Goal: Information Seeking & Learning: Learn about a topic

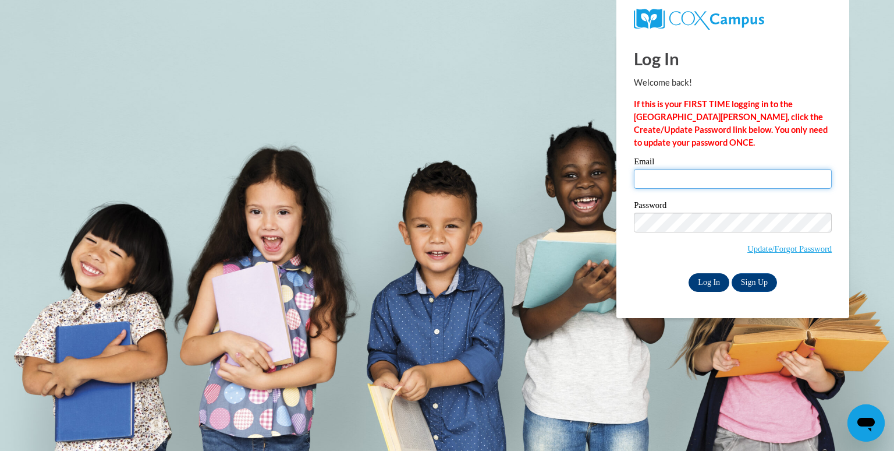
type input "carrj@bcesc.org"
click at [706, 284] on input "Log In" at bounding box center [709, 282] width 41 height 19
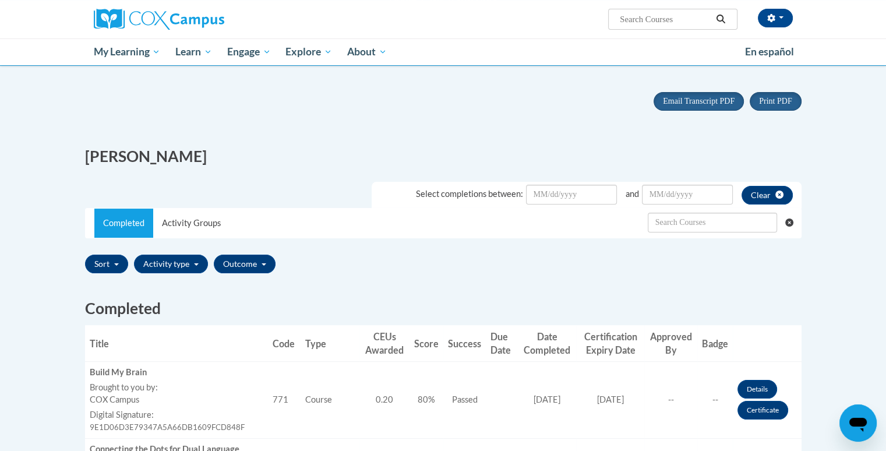
scroll to position [32, 0]
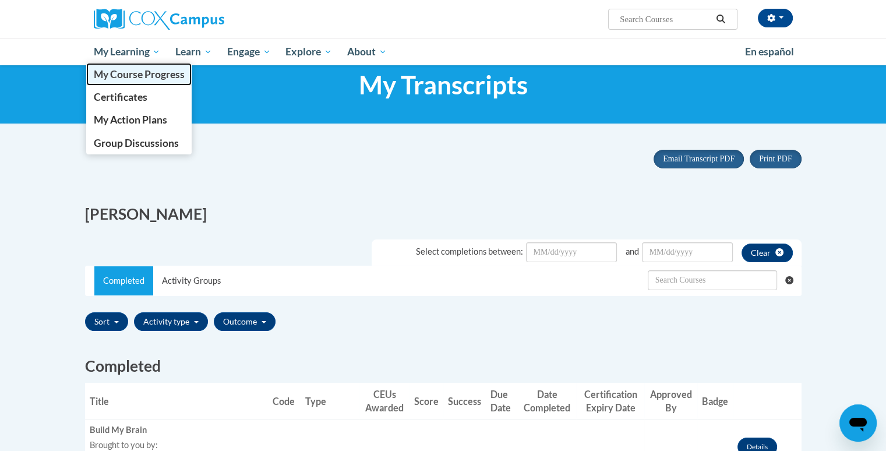
click at [137, 79] on span "My Course Progress" at bounding box center [138, 74] width 91 height 12
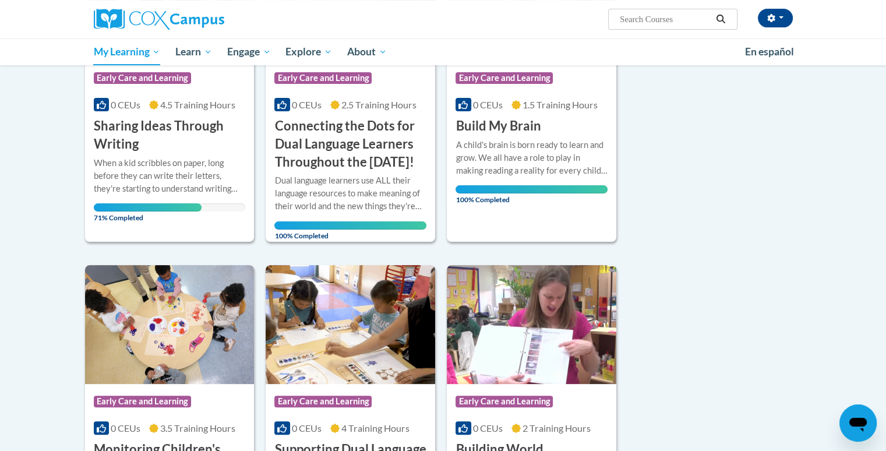
scroll to position [264, 0]
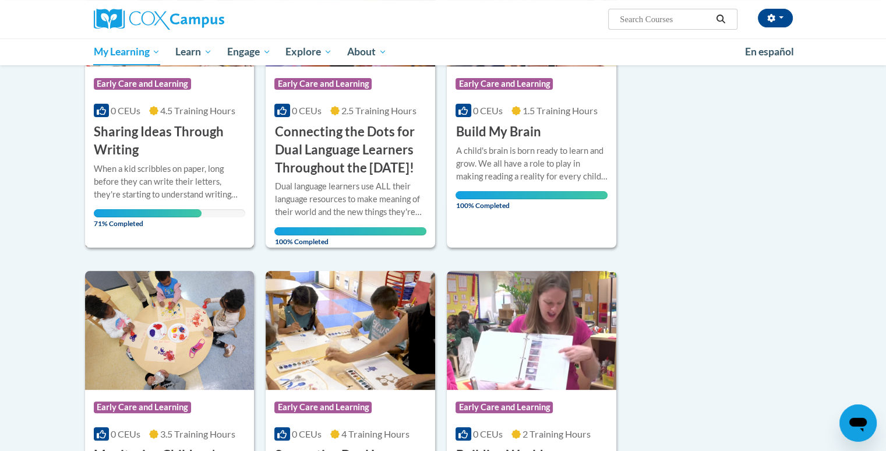
click at [114, 138] on h3 "Sharing Ideas Through Writing" at bounding box center [170, 141] width 152 height 36
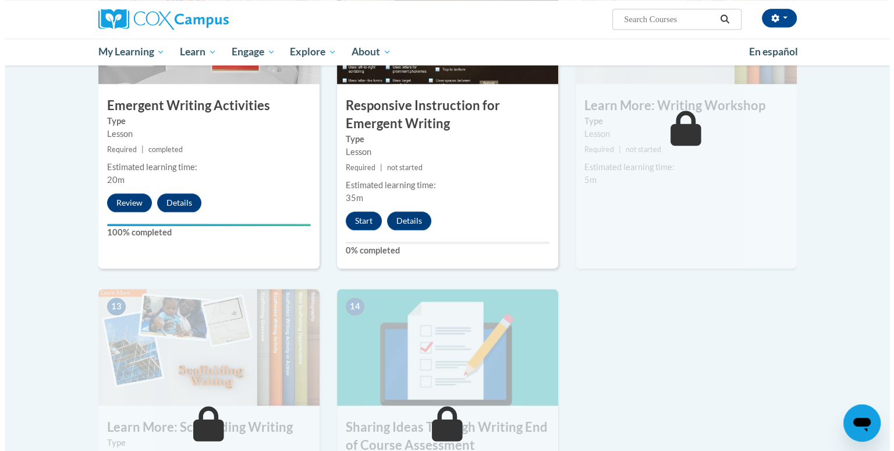
scroll to position [1294, 0]
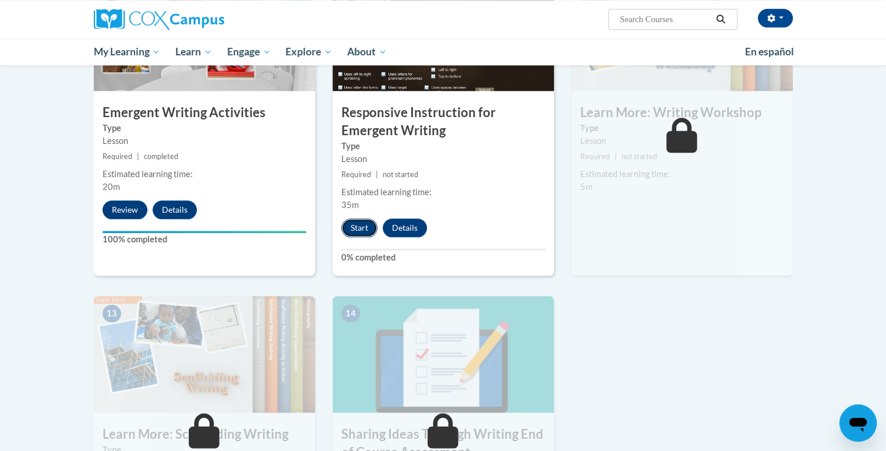
click at [363, 218] on button "Start" at bounding box center [359, 227] width 36 height 19
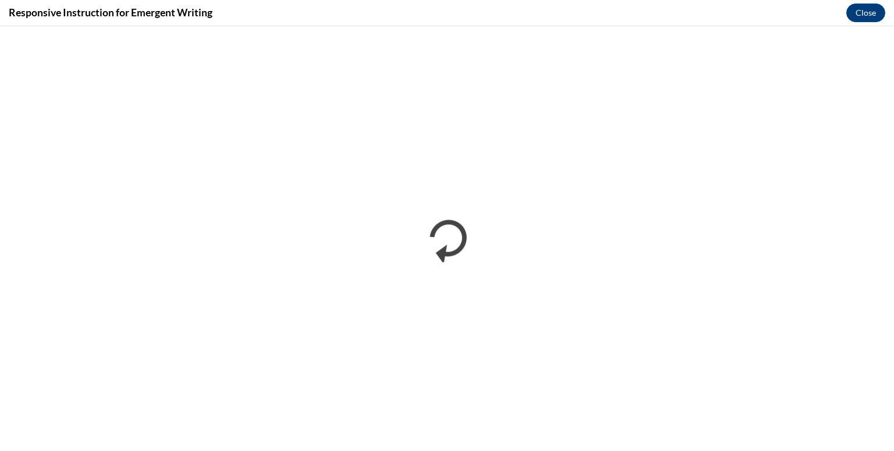
scroll to position [0, 0]
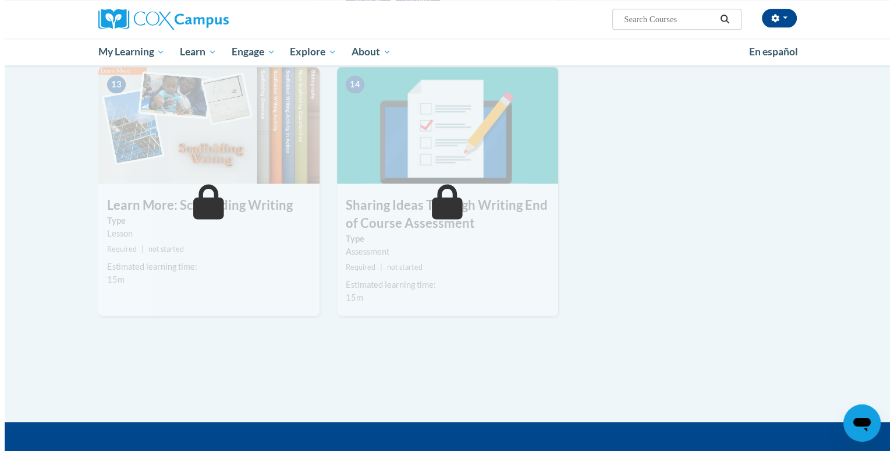
scroll to position [1294, 0]
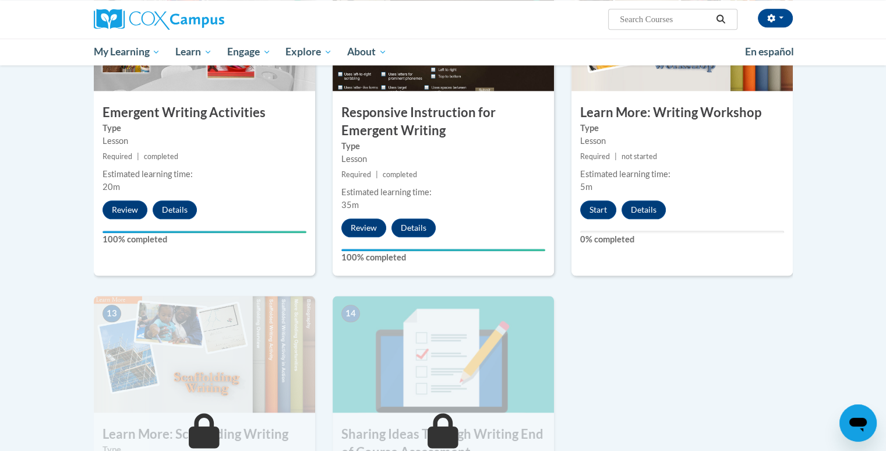
drag, startPoint x: 581, startPoint y: 196, endPoint x: 645, endPoint y: 233, distance: 73.3
drag, startPoint x: 645, startPoint y: 233, endPoint x: 601, endPoint y: 187, distance: 63.0
drag, startPoint x: 601, startPoint y: 187, endPoint x: 589, endPoint y: 196, distance: 15.8
click at [589, 200] on button "Start" at bounding box center [598, 209] width 36 height 19
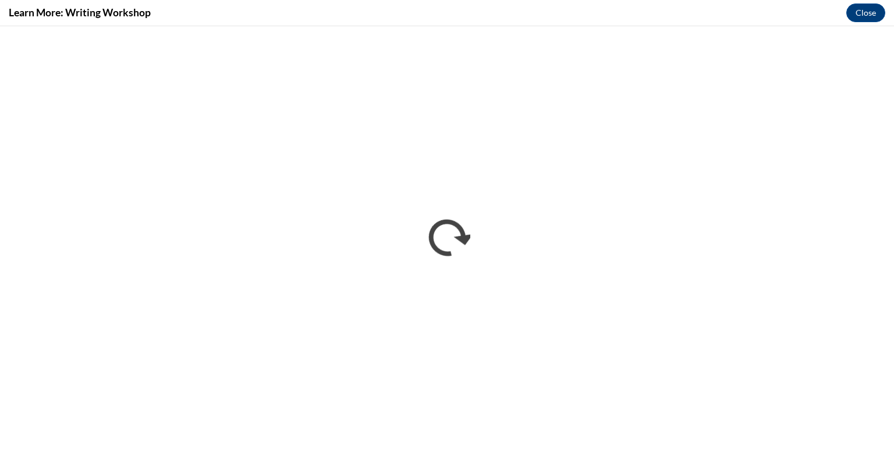
scroll to position [0, 0]
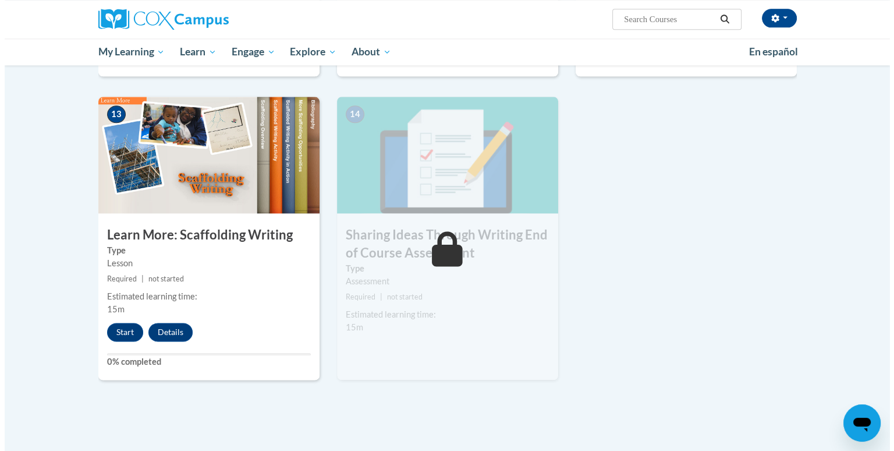
scroll to position [1516, 0]
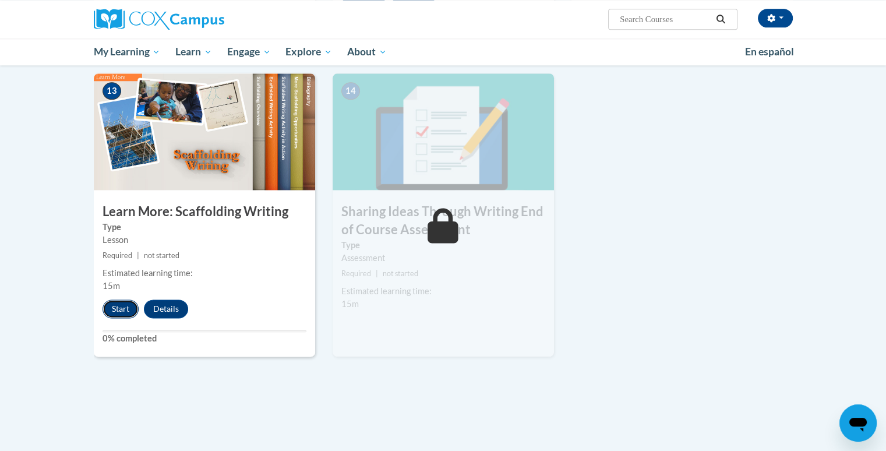
click at [121, 299] on button "Start" at bounding box center [120, 308] width 36 height 19
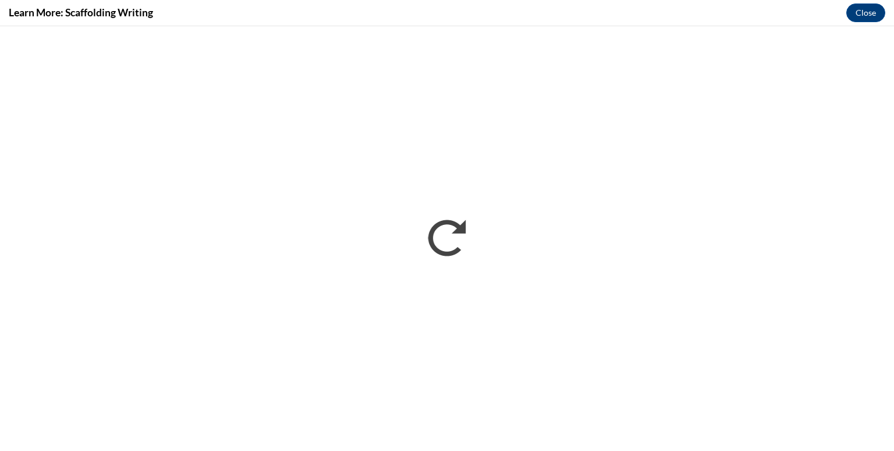
scroll to position [0, 0]
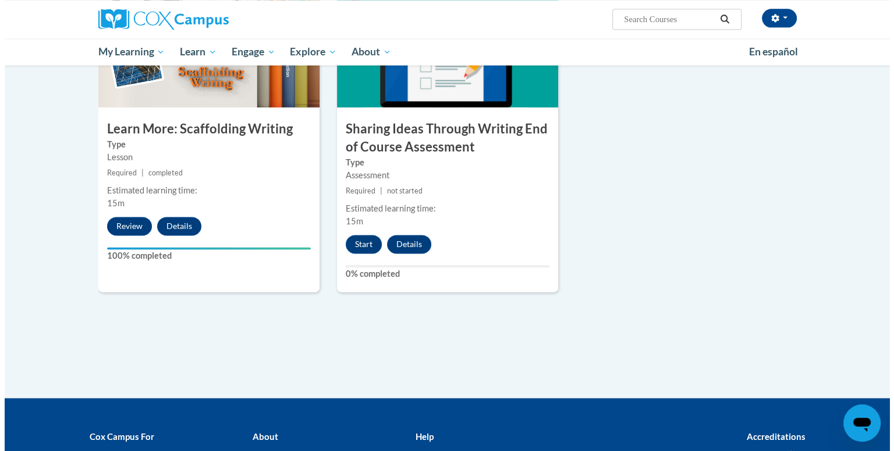
scroll to position [1615, 0]
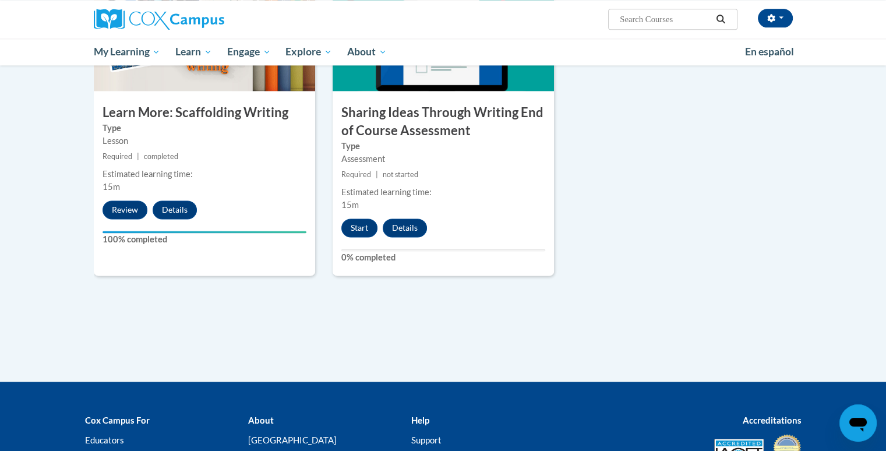
drag, startPoint x: 894, startPoint y: 97, endPoint x: 27, endPoint y: 12, distance: 871.1
click at [356, 218] on button "Start" at bounding box center [359, 227] width 36 height 19
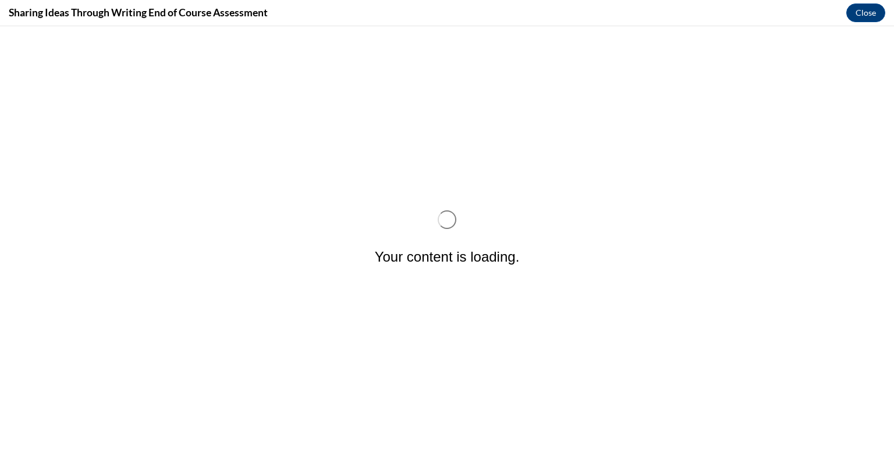
scroll to position [0, 0]
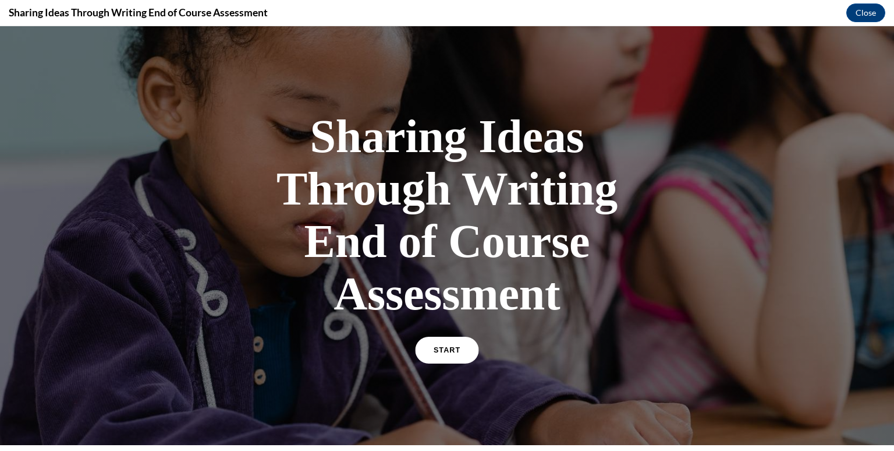
click at [452, 351] on span "START" at bounding box center [447, 350] width 27 height 9
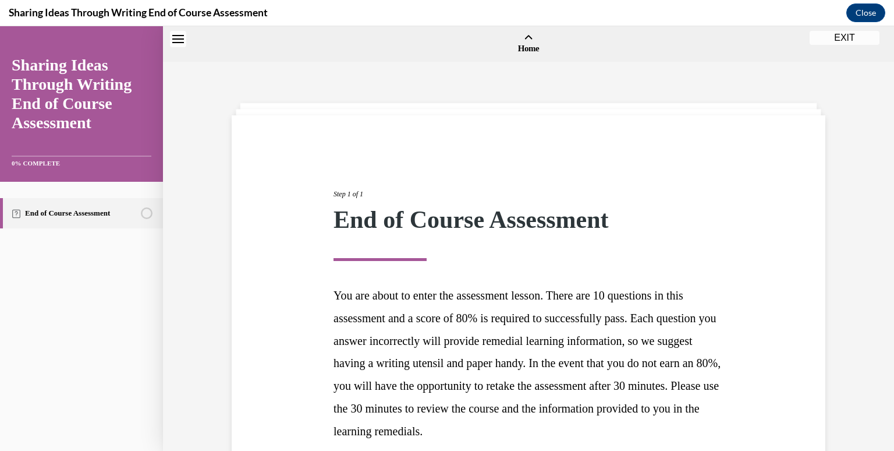
scroll to position [36, 0]
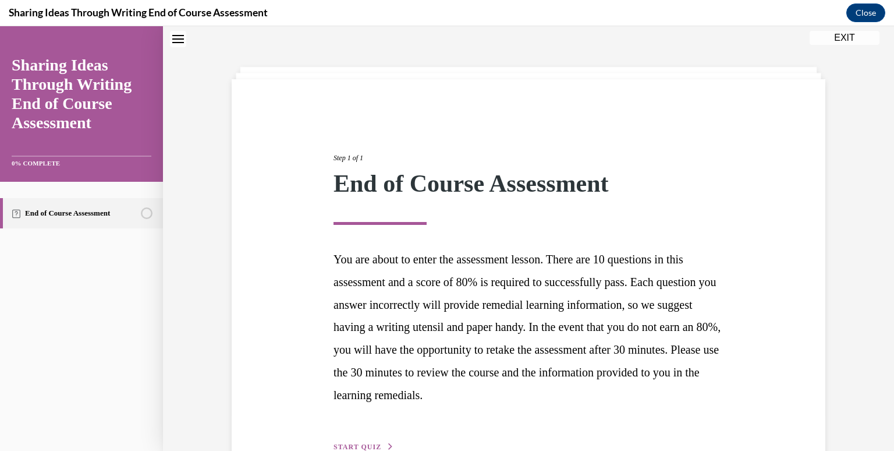
click at [341, 441] on button "START QUIZ" at bounding box center [364, 446] width 61 height 10
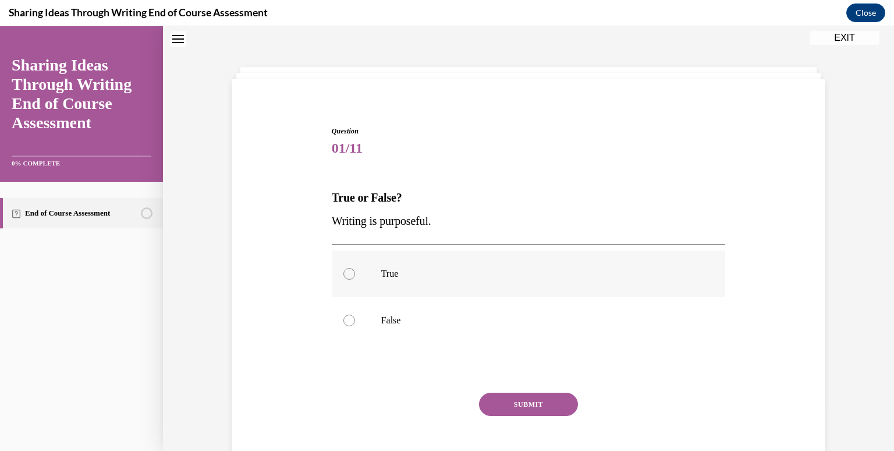
click at [350, 278] on label "True" at bounding box center [529, 273] width 394 height 47
click at [350, 278] on input "True" at bounding box center [350, 274] width 12 height 12
radio input "true"
drag, startPoint x: 540, startPoint y: 415, endPoint x: 517, endPoint y: 403, distance: 26.0
click at [517, 403] on button "SUBMIT" at bounding box center [528, 403] width 99 height 23
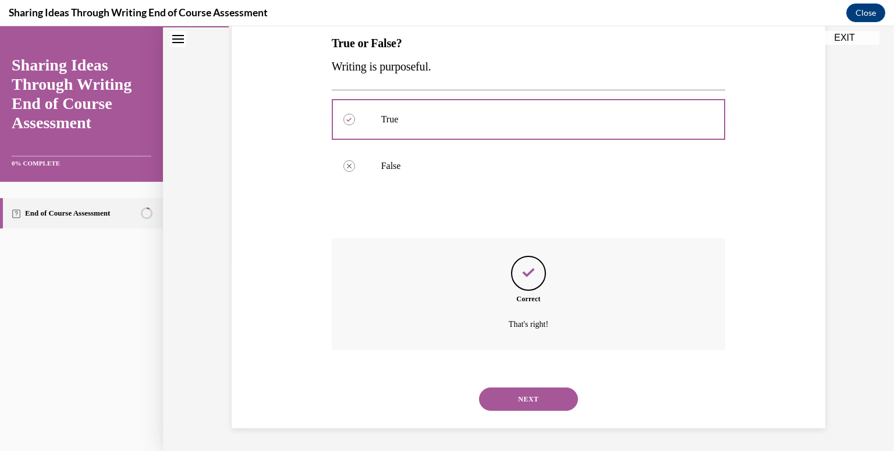
scroll to position [191, 0]
click at [546, 387] on button "NEXT" at bounding box center [528, 398] width 99 height 23
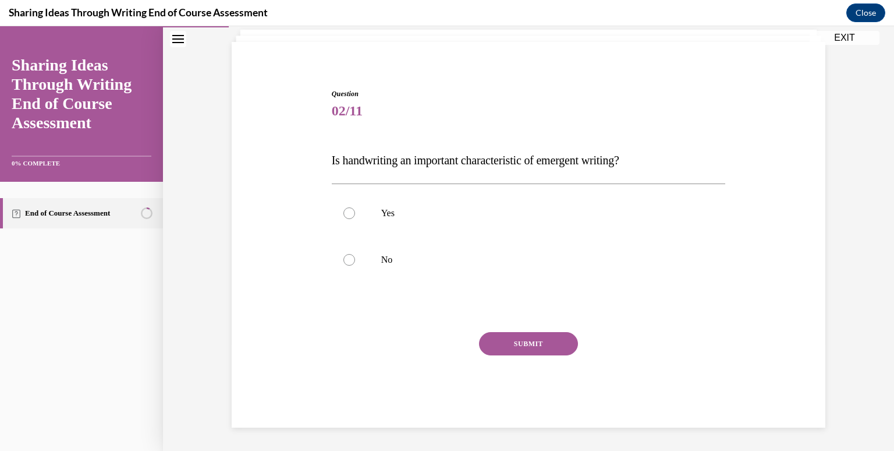
scroll to position [73, 0]
click at [342, 218] on label "Yes" at bounding box center [529, 213] width 394 height 47
click at [344, 218] on input "Yes" at bounding box center [350, 213] width 12 height 12
radio input "true"
click at [505, 334] on button "SUBMIT" at bounding box center [528, 343] width 99 height 23
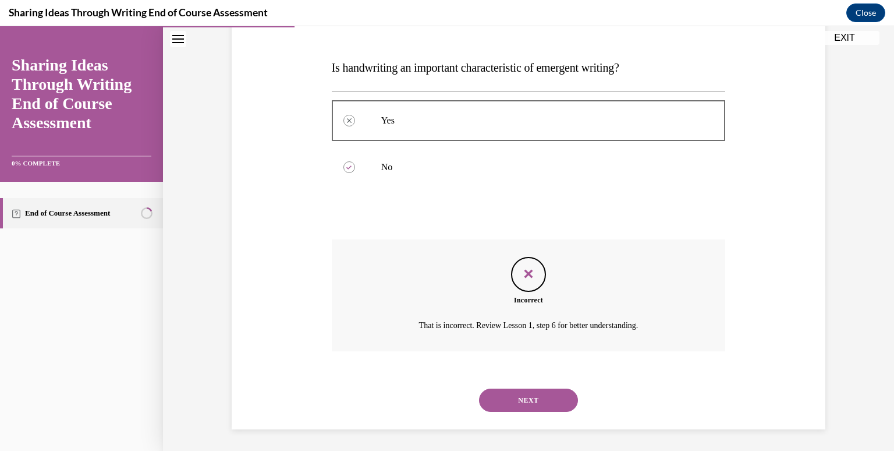
scroll to position [168, 0]
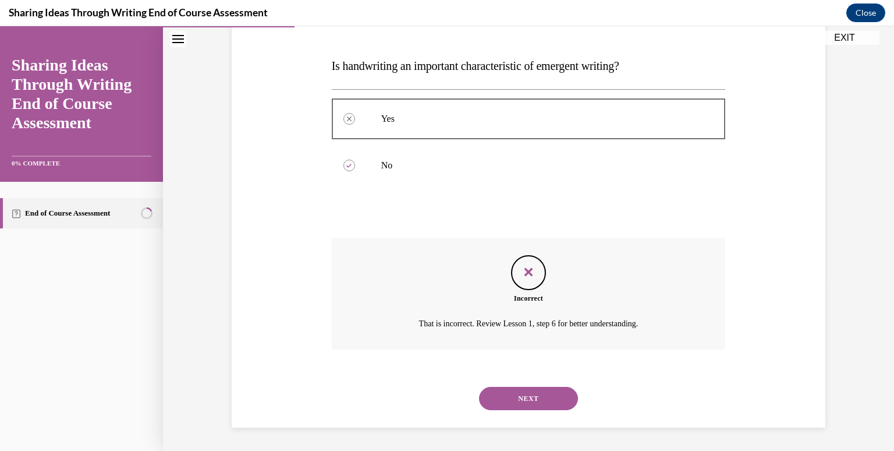
click at [528, 394] on button "NEXT" at bounding box center [528, 398] width 99 height 23
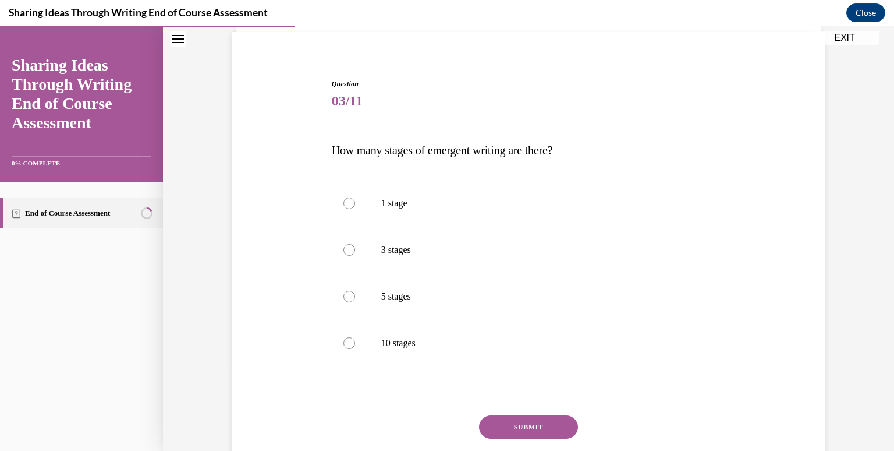
scroll to position [101, 0]
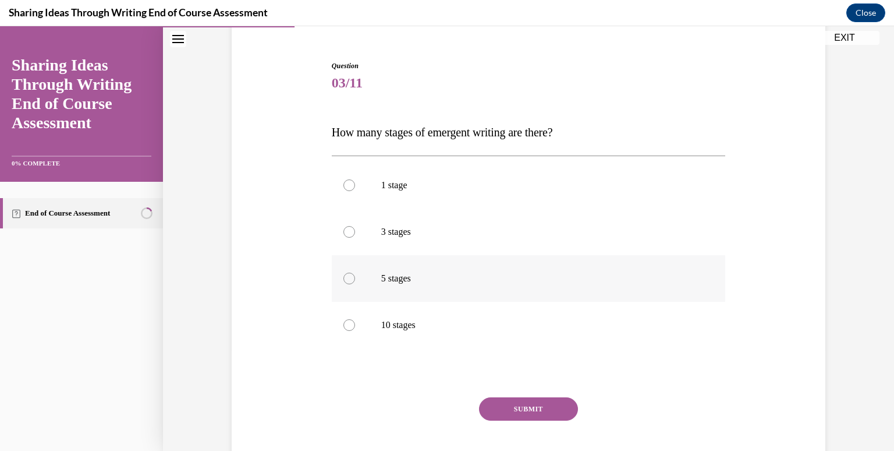
click at [345, 280] on div at bounding box center [350, 279] width 12 height 12
click at [345, 280] on input "5 stages" at bounding box center [350, 279] width 12 height 12
radio input "true"
click at [522, 405] on button "SUBMIT" at bounding box center [528, 408] width 99 height 23
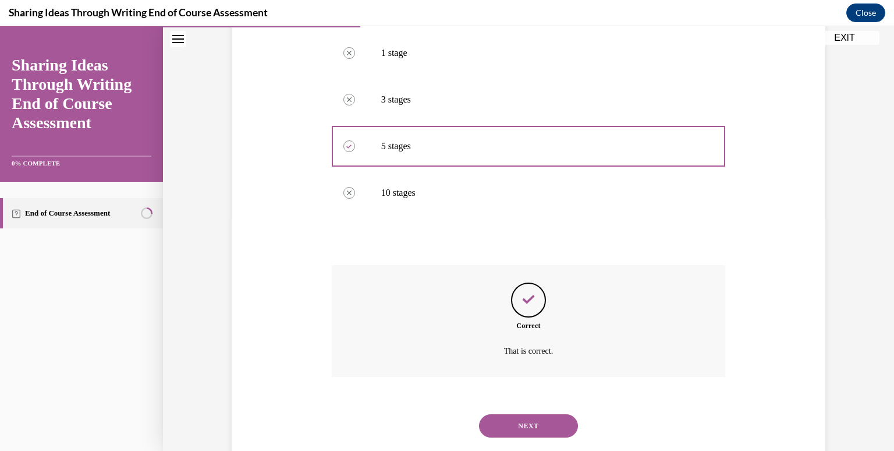
scroll to position [261, 0]
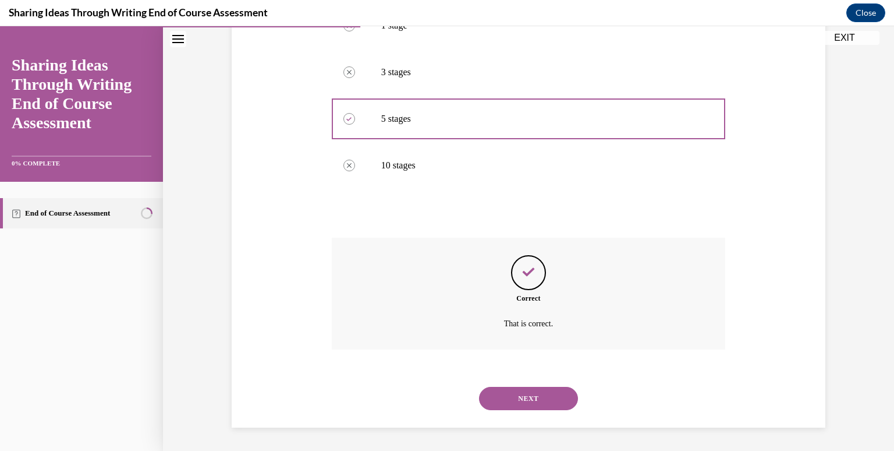
click at [500, 407] on button "NEXT" at bounding box center [528, 398] width 99 height 23
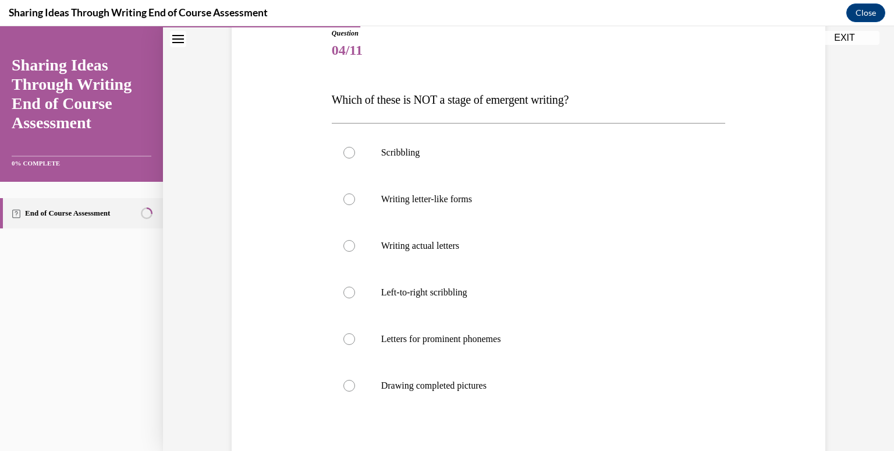
scroll to position [135, 0]
click at [351, 384] on label "Drawing completed pictures" at bounding box center [529, 384] width 394 height 47
click at [351, 384] on input "Drawing completed pictures" at bounding box center [350, 384] width 12 height 12
radio input "true"
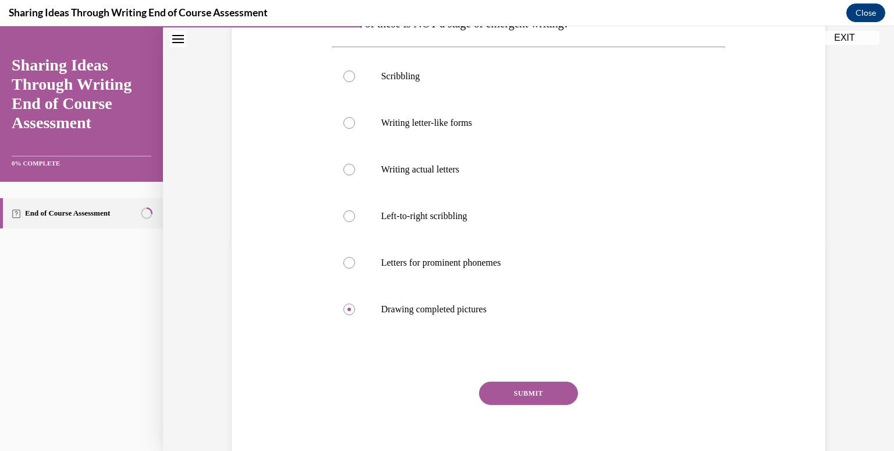
scroll to position [214, 0]
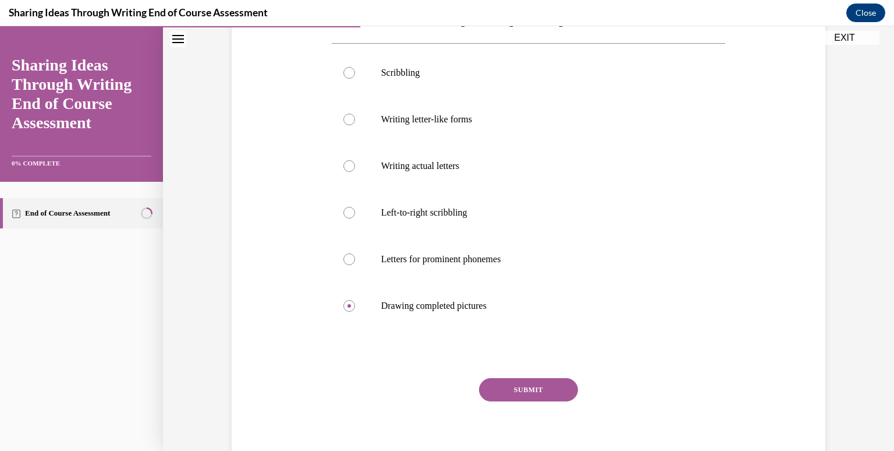
click at [529, 394] on button "SUBMIT" at bounding box center [528, 389] width 99 height 23
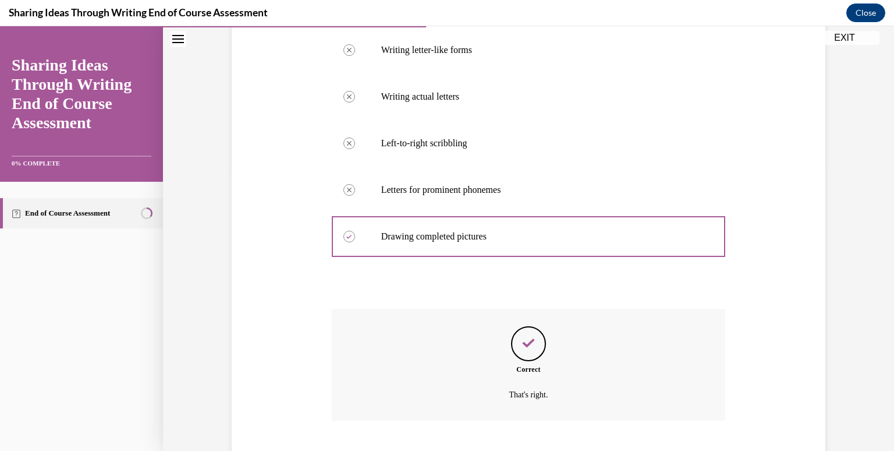
scroll to position [354, 0]
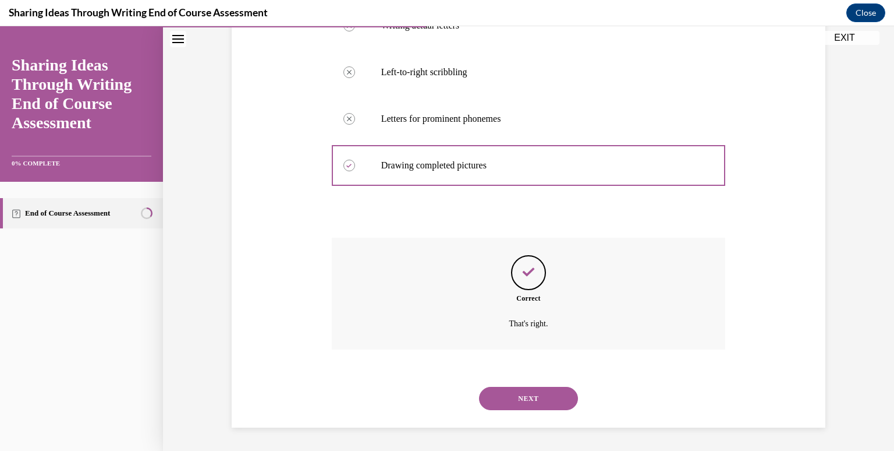
click at [529, 397] on button "NEXT" at bounding box center [528, 398] width 99 height 23
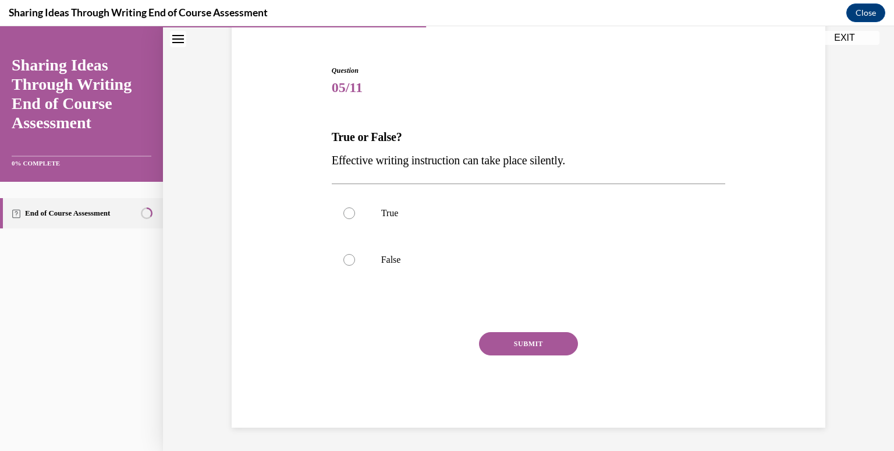
scroll to position [97, 0]
click at [344, 215] on div at bounding box center [350, 213] width 12 height 12
click at [344, 215] on input "True" at bounding box center [350, 213] width 12 height 12
radio input "true"
click at [553, 347] on button "SUBMIT" at bounding box center [528, 343] width 99 height 23
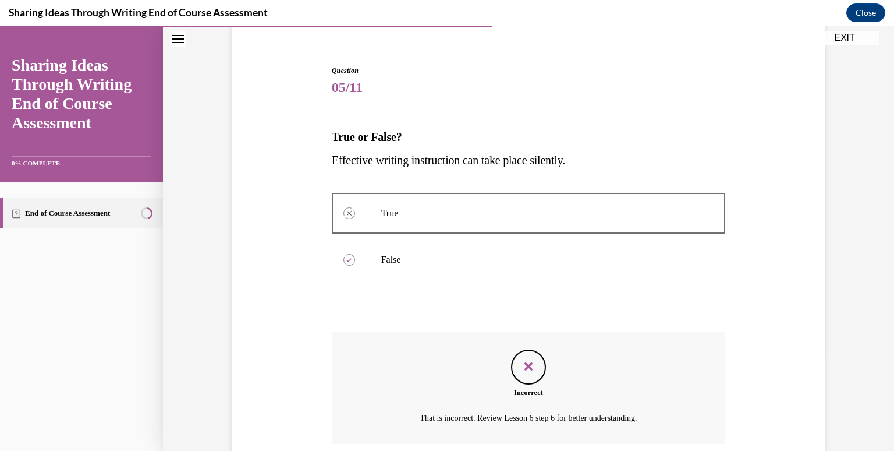
scroll to position [191, 0]
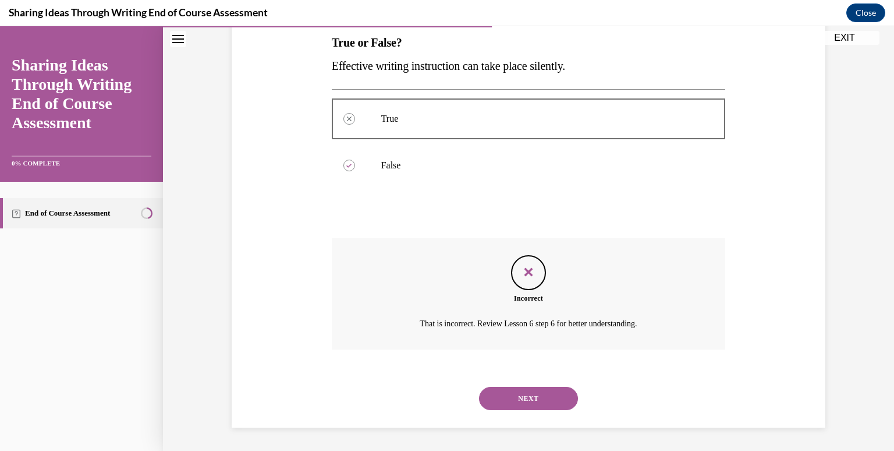
click at [511, 399] on button "NEXT" at bounding box center [528, 398] width 99 height 23
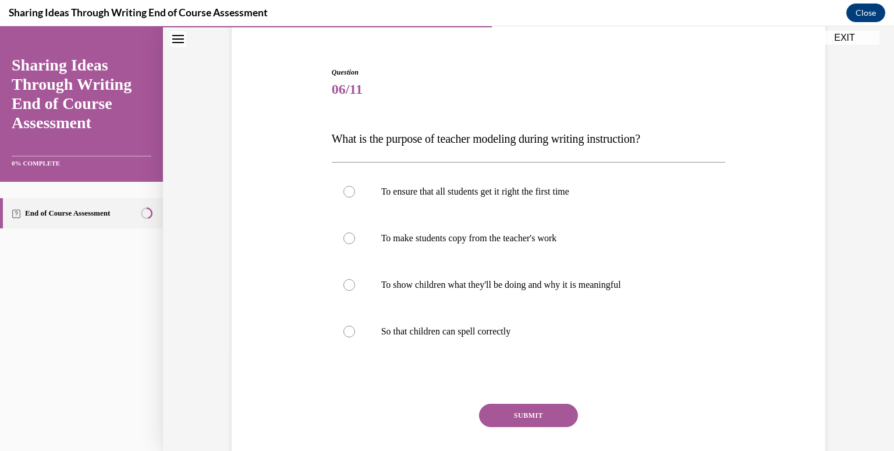
scroll to position [100, 0]
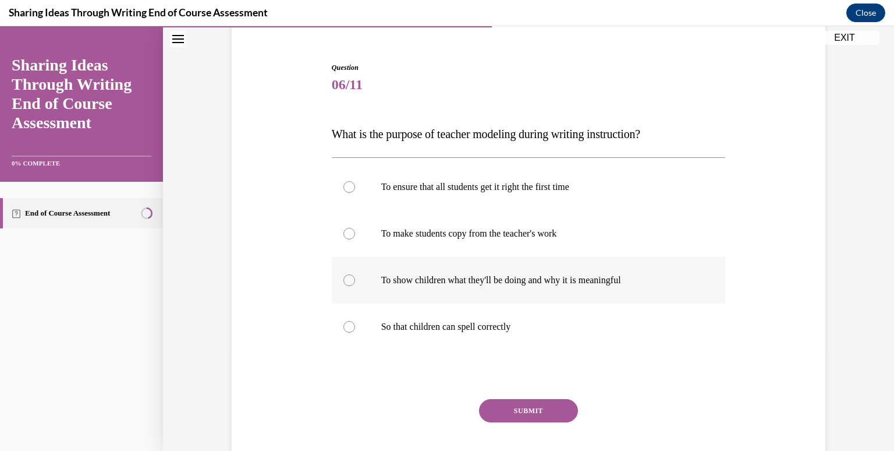
click at [346, 286] on label "To show children what they'll be doing and why it is meaningful" at bounding box center [529, 280] width 394 height 47
click at [346, 286] on input "To show children what they'll be doing and why it is meaningful" at bounding box center [350, 280] width 12 height 12
radio input "true"
click at [551, 424] on div "SUBMIT" at bounding box center [529, 428] width 394 height 58
click at [545, 412] on button "SUBMIT" at bounding box center [528, 410] width 99 height 23
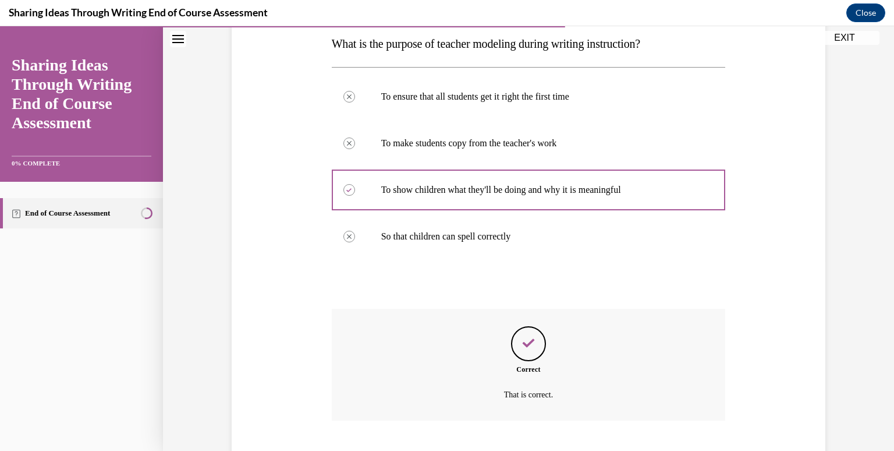
scroll to position [261, 0]
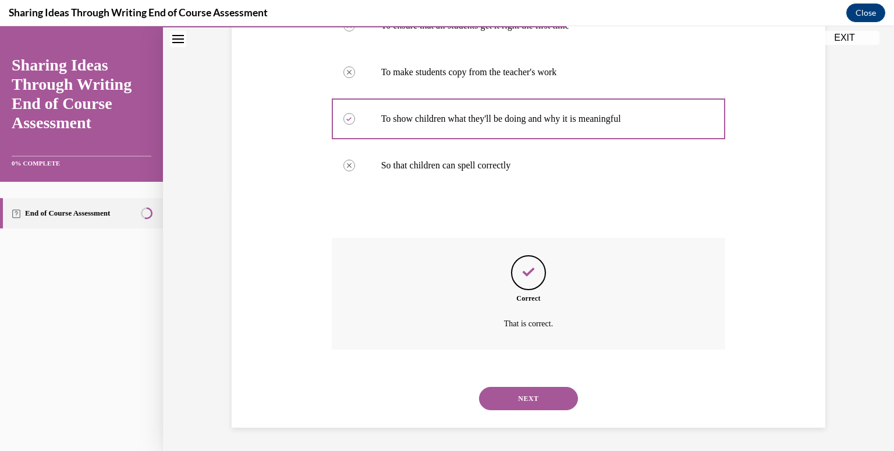
click at [537, 390] on button "NEXT" at bounding box center [528, 398] width 99 height 23
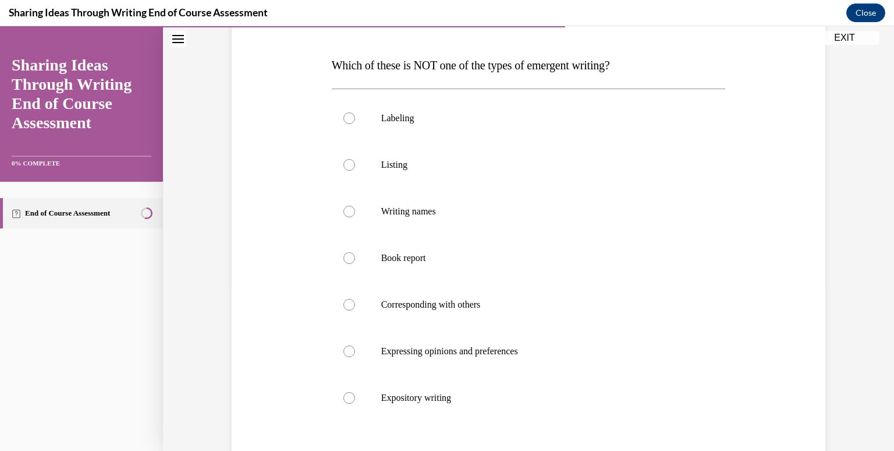
scroll to position [172, 0]
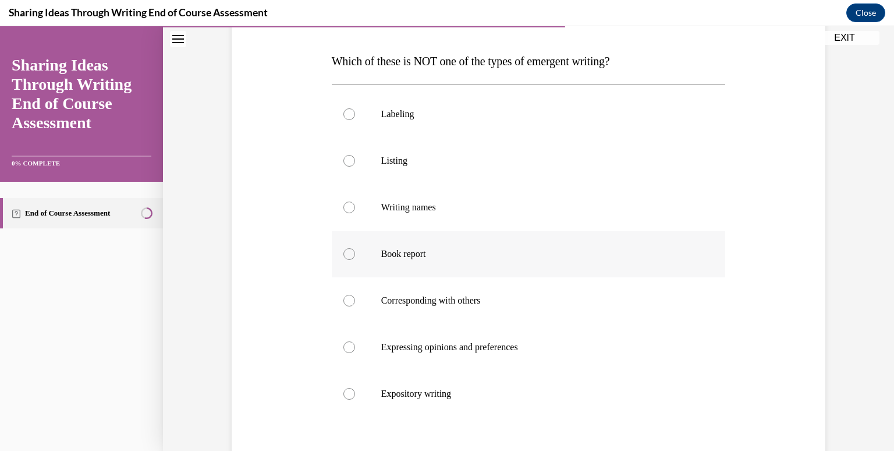
click at [345, 256] on div at bounding box center [350, 254] width 12 height 12
click at [345, 256] on input "Book report" at bounding box center [350, 254] width 12 height 12
radio input "true"
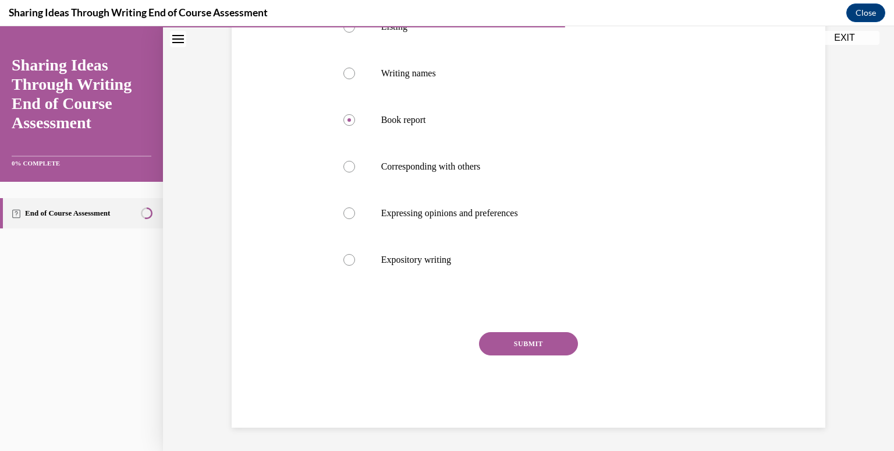
click at [485, 356] on div "SUBMIT" at bounding box center [529, 361] width 394 height 58
click at [481, 348] on button "SUBMIT" at bounding box center [528, 343] width 99 height 23
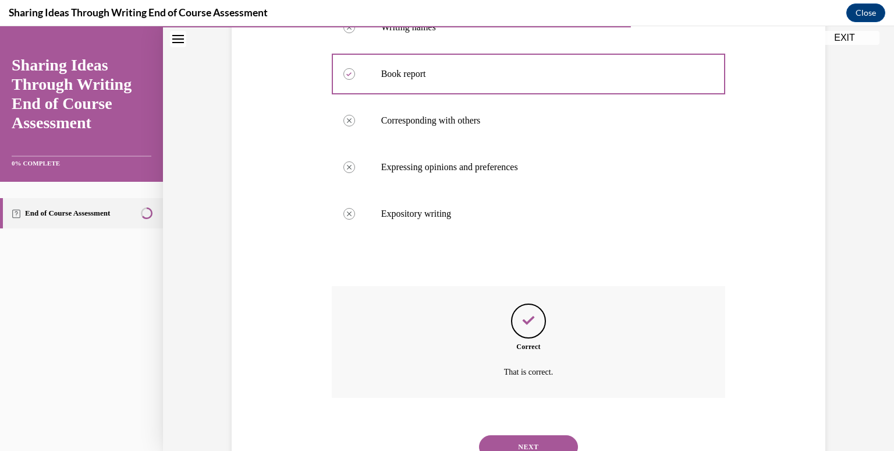
scroll to position [401, 0]
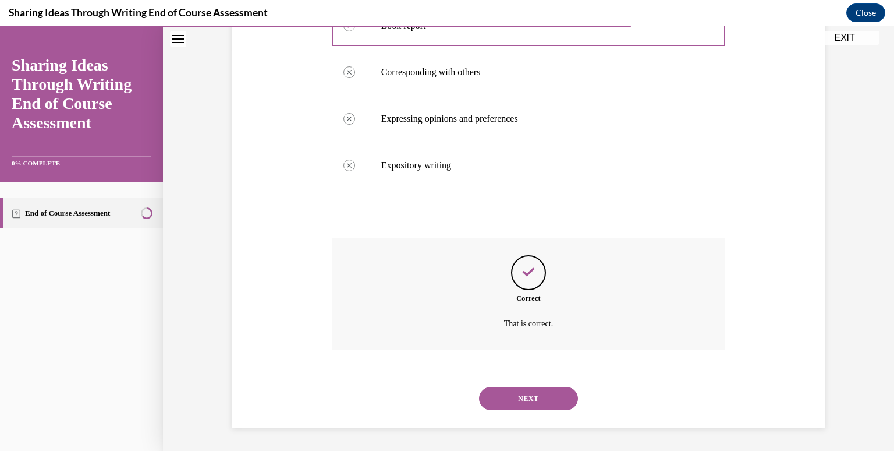
click at [545, 401] on button "NEXT" at bounding box center [528, 398] width 99 height 23
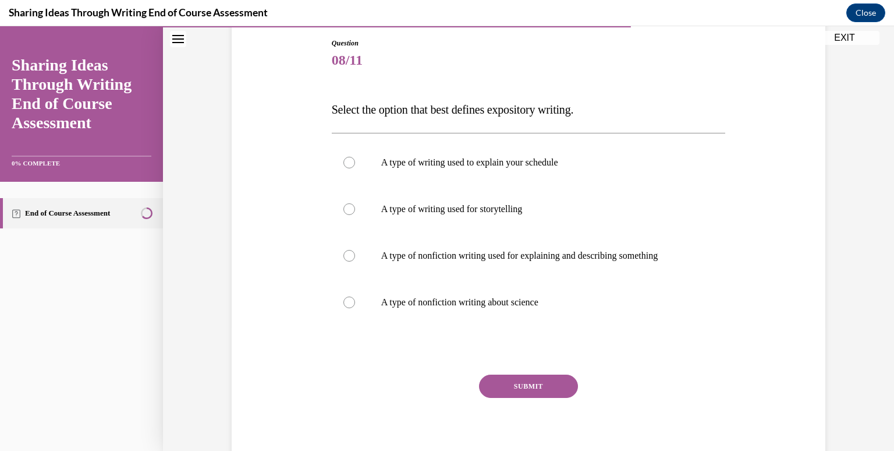
scroll to position [125, 0]
click at [336, 208] on label "A type of writing used for storytelling" at bounding box center [529, 208] width 394 height 47
click at [344, 208] on input "A type of writing used for storytelling" at bounding box center [350, 209] width 12 height 12
radio input "true"
click at [555, 381] on button "SUBMIT" at bounding box center [528, 385] width 99 height 23
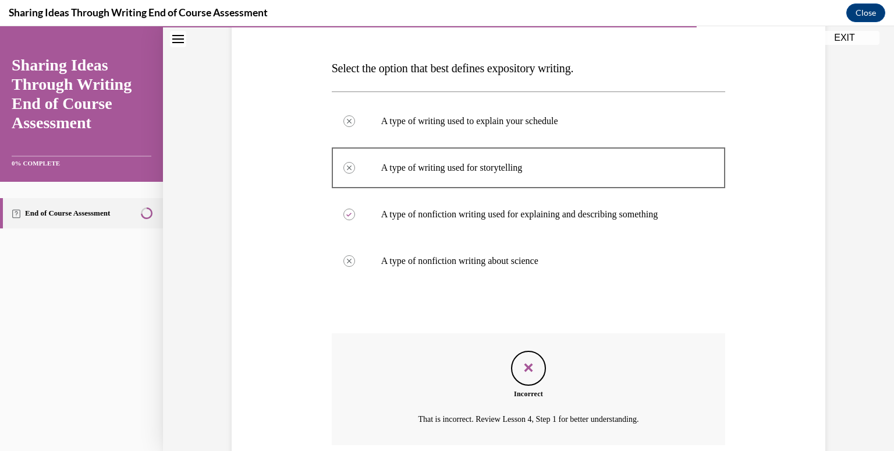
scroll to position [261, 0]
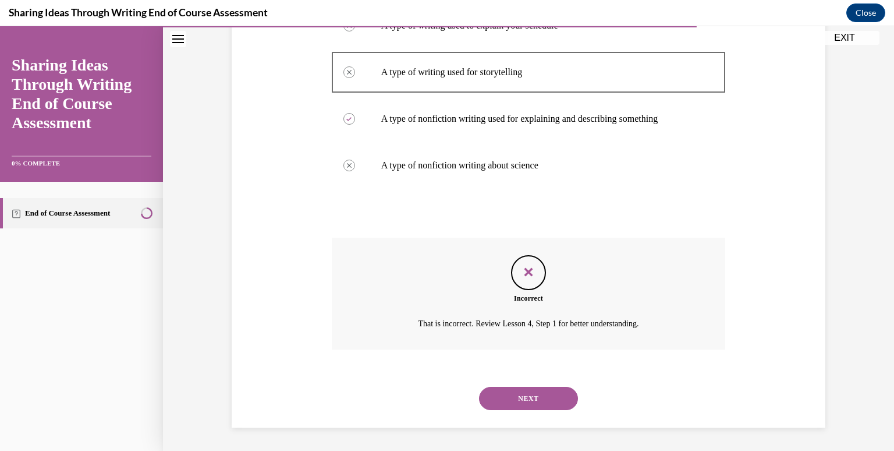
click at [524, 394] on button "NEXT" at bounding box center [528, 398] width 99 height 23
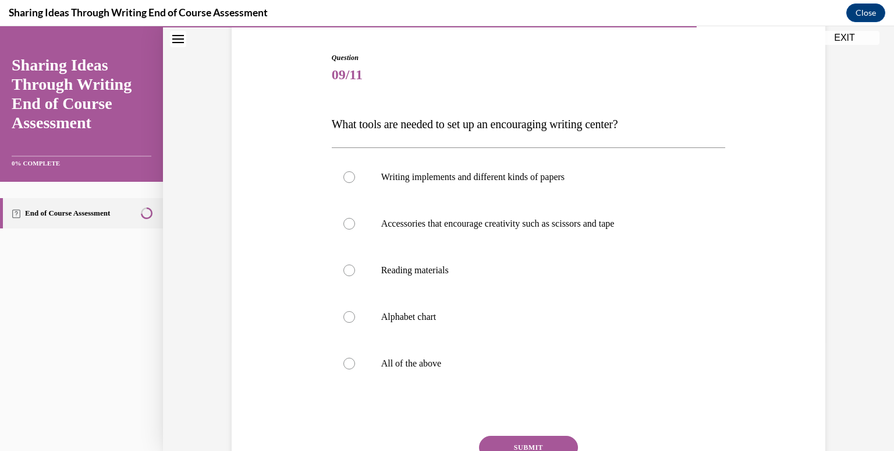
scroll to position [126, 0]
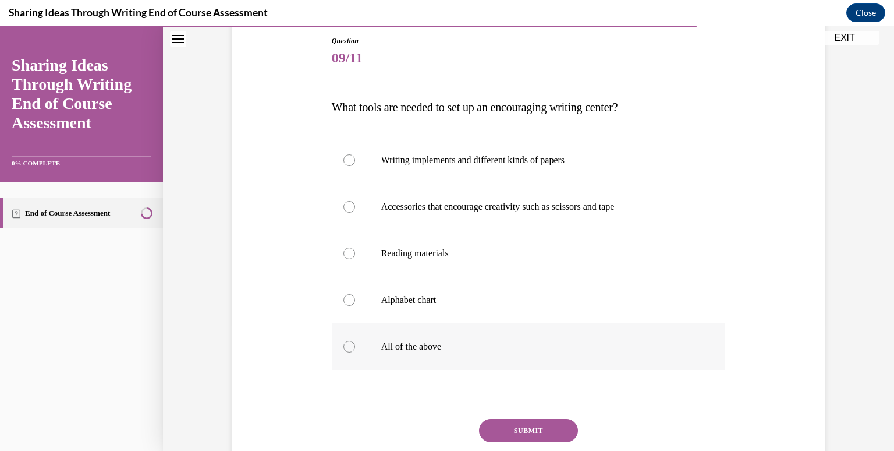
click at [344, 342] on div at bounding box center [350, 347] width 12 height 12
click at [344, 342] on input "All of the above" at bounding box center [350, 347] width 12 height 12
radio input "true"
click at [532, 423] on button "SUBMIT" at bounding box center [528, 430] width 99 height 23
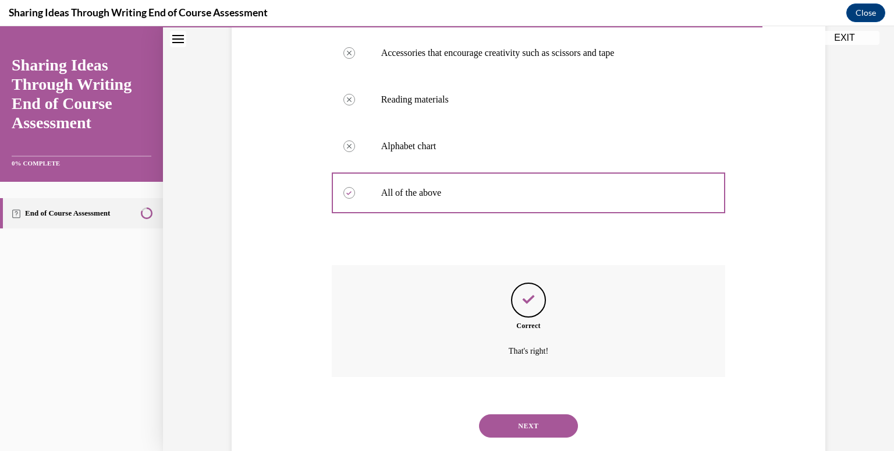
scroll to position [307, 0]
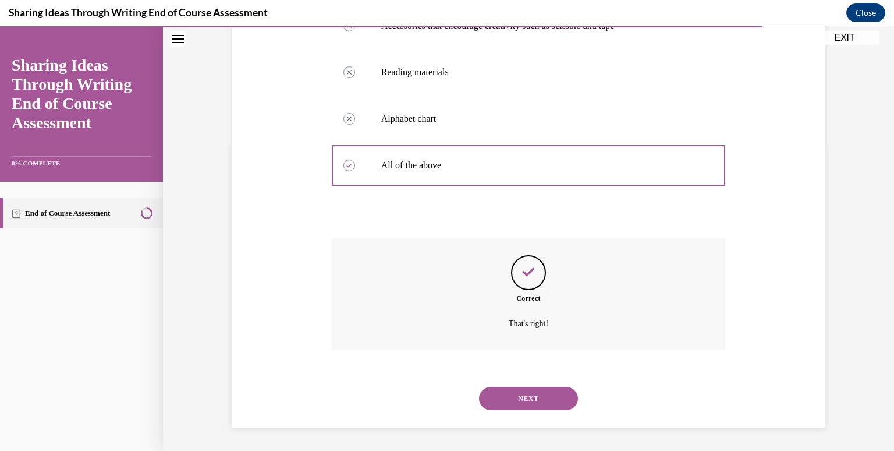
click at [533, 394] on button "NEXT" at bounding box center [528, 398] width 99 height 23
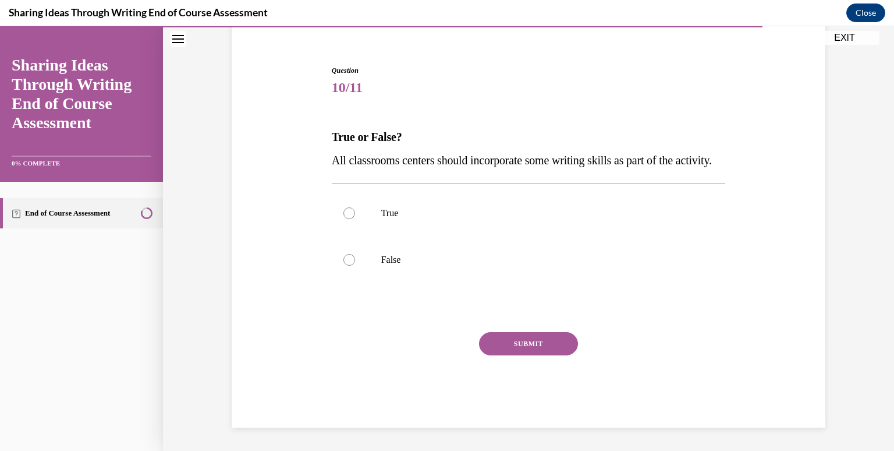
scroll to position [120, 0]
click at [344, 212] on div at bounding box center [350, 213] width 12 height 12
click at [344, 212] on input "True" at bounding box center [350, 213] width 12 height 12
radio input "true"
click at [557, 352] on button "SUBMIT" at bounding box center [528, 343] width 99 height 23
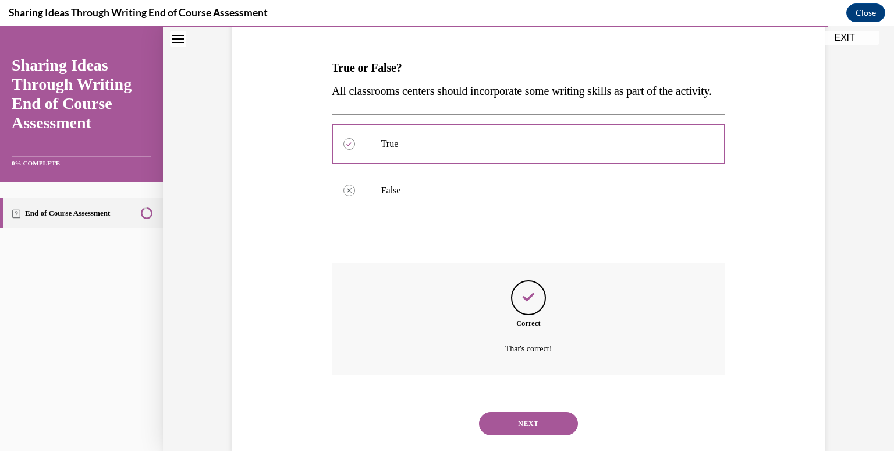
scroll to position [214, 0]
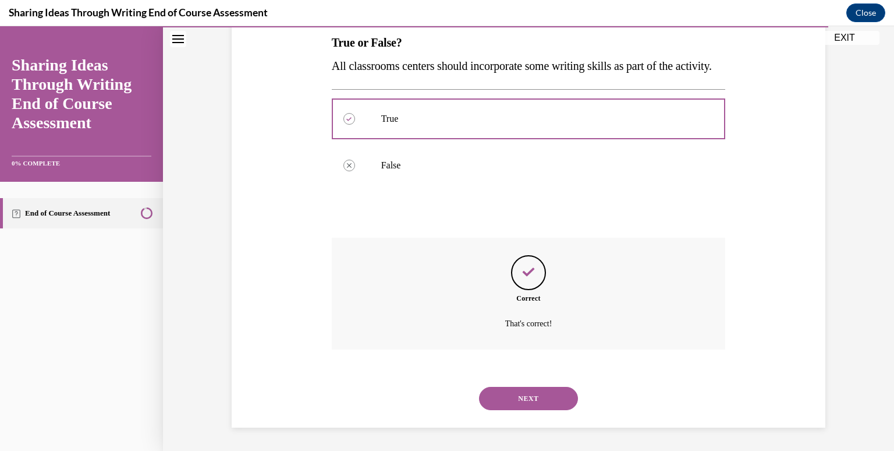
click at [522, 405] on button "NEXT" at bounding box center [528, 398] width 99 height 23
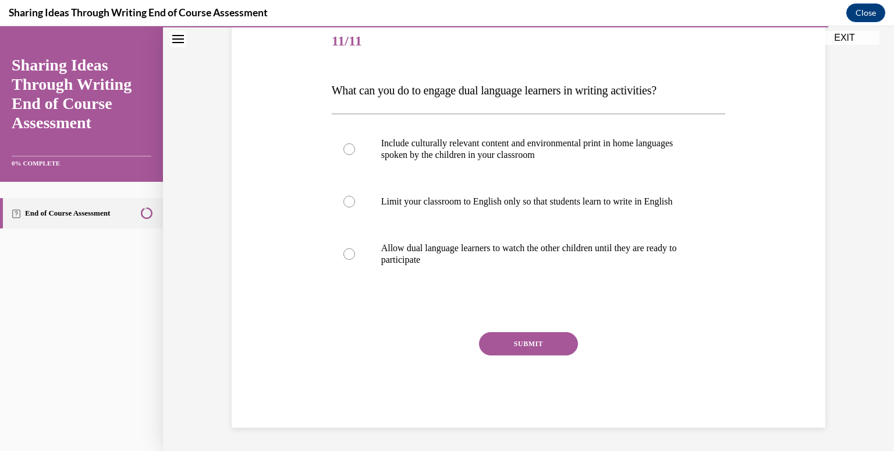
scroll to position [129, 0]
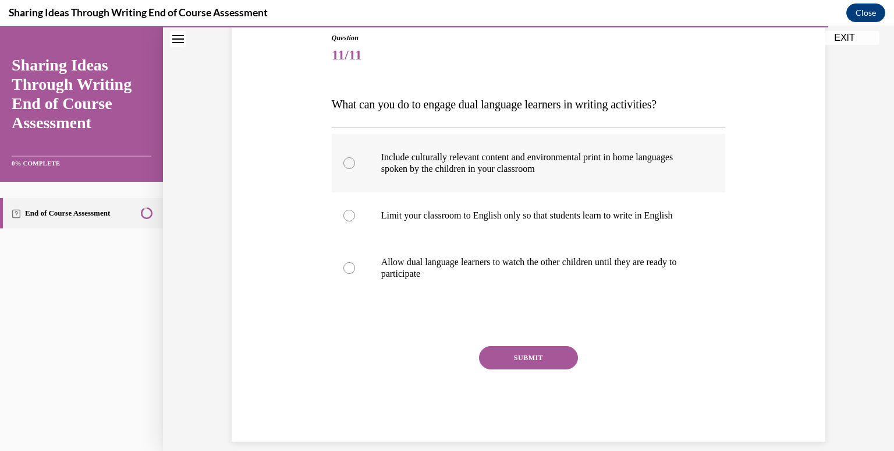
click at [349, 171] on label "Include culturally relevant content and environmental print in home languages s…" at bounding box center [529, 163] width 394 height 58
click at [349, 169] on input "Include culturally relevant content and environmental print in home languages s…" at bounding box center [350, 163] width 12 height 12
radio input "true"
click at [547, 346] on button "SUBMIT" at bounding box center [528, 357] width 99 height 23
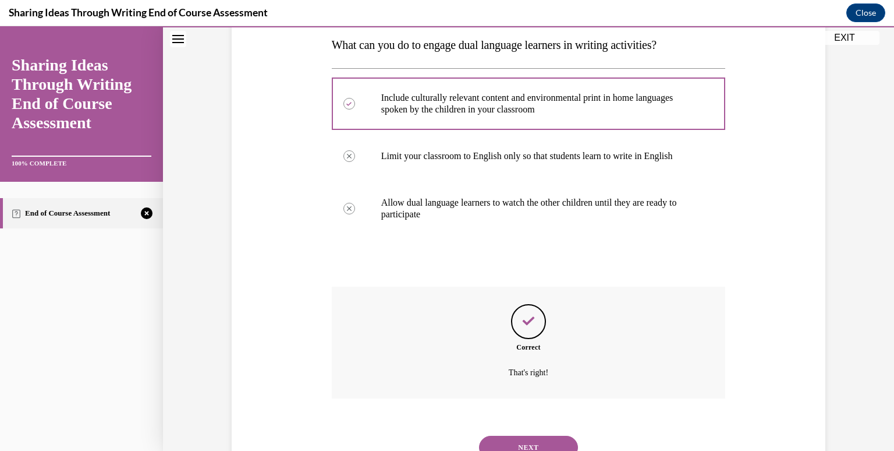
scroll to position [238, 0]
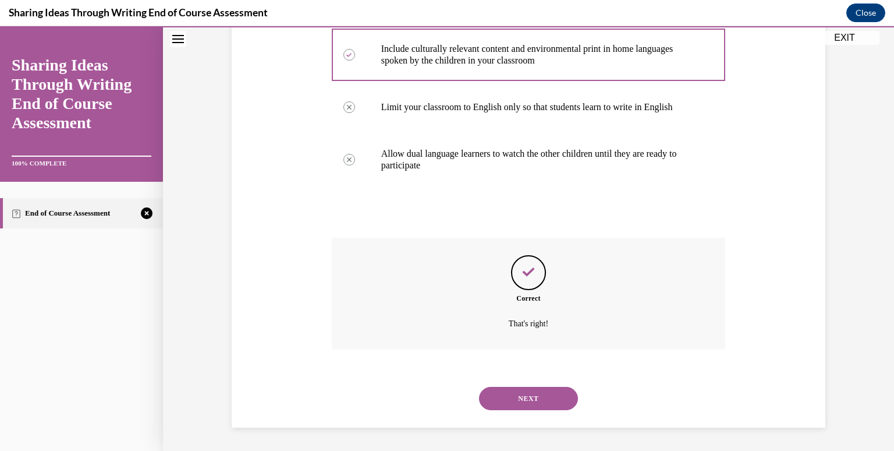
click at [522, 399] on button "NEXT" at bounding box center [528, 398] width 99 height 23
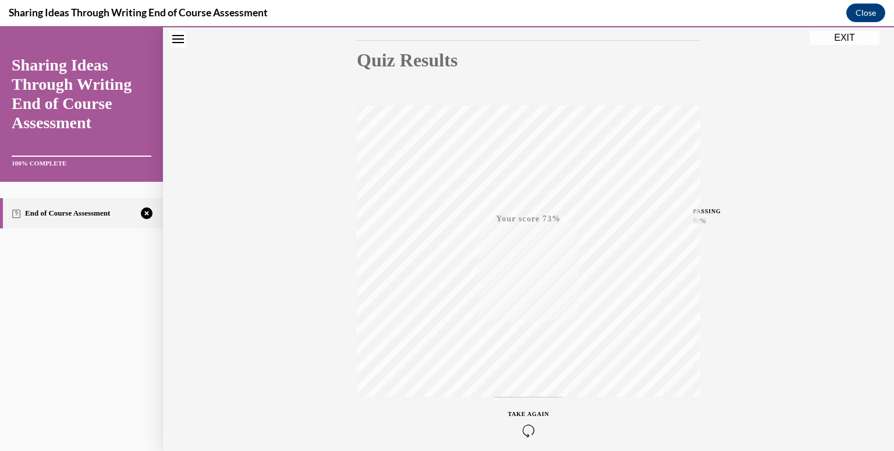
scroll to position [172, 0]
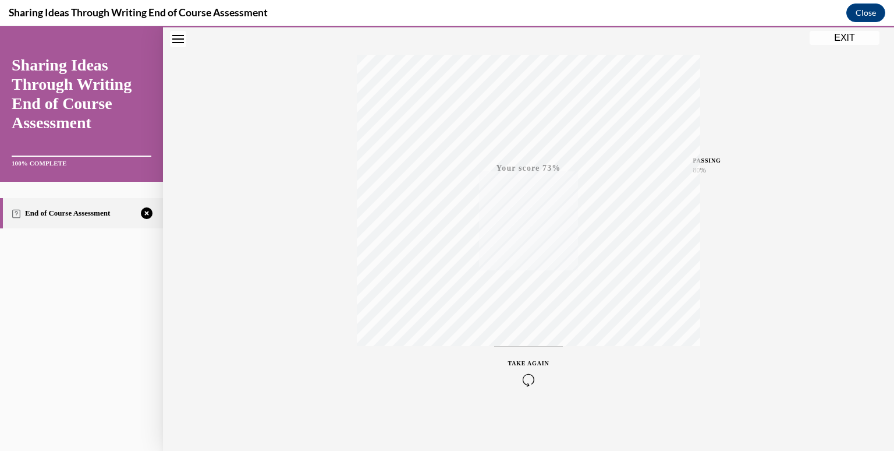
click at [519, 381] on icon "button" at bounding box center [528, 379] width 41 height 13
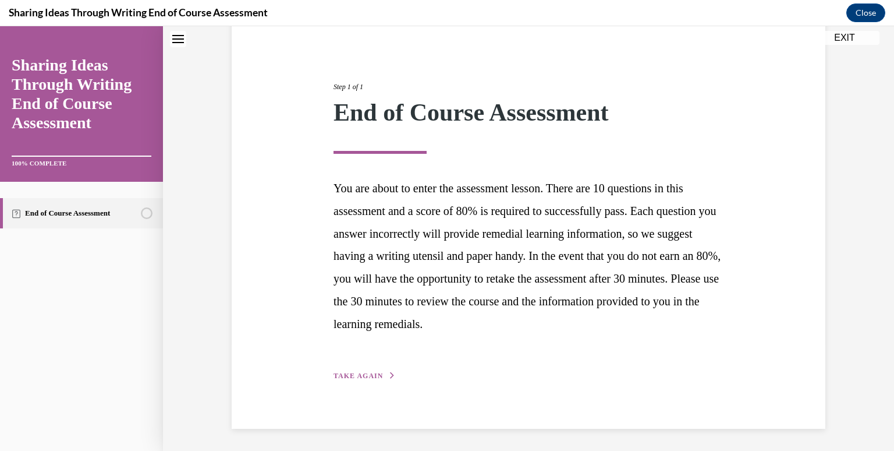
click at [347, 377] on span "TAKE AGAIN" at bounding box center [358, 375] width 49 height 8
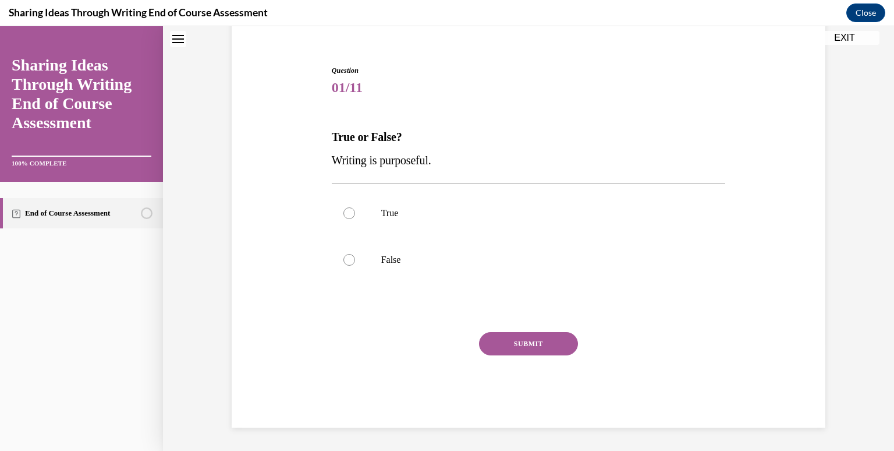
scroll to position [97, 0]
click at [349, 207] on label "True" at bounding box center [529, 213] width 394 height 47
click at [349, 207] on input "True" at bounding box center [350, 213] width 12 height 12
radio input "true"
click at [541, 341] on button "SUBMIT" at bounding box center [528, 343] width 99 height 23
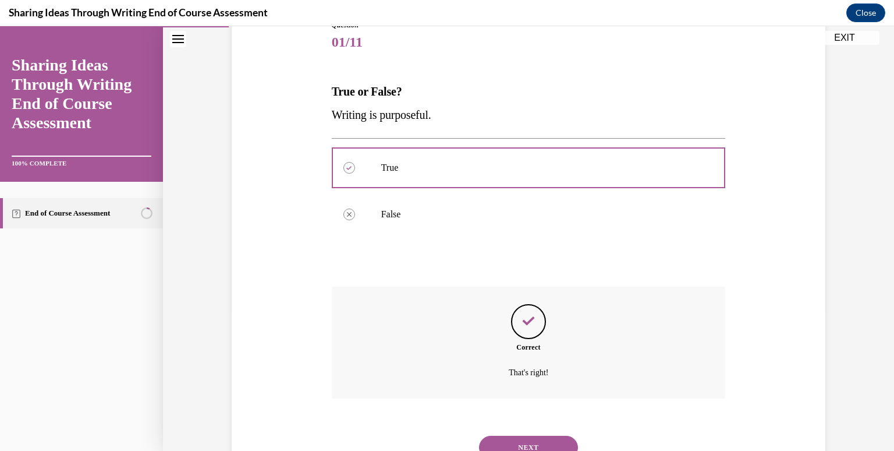
scroll to position [191, 0]
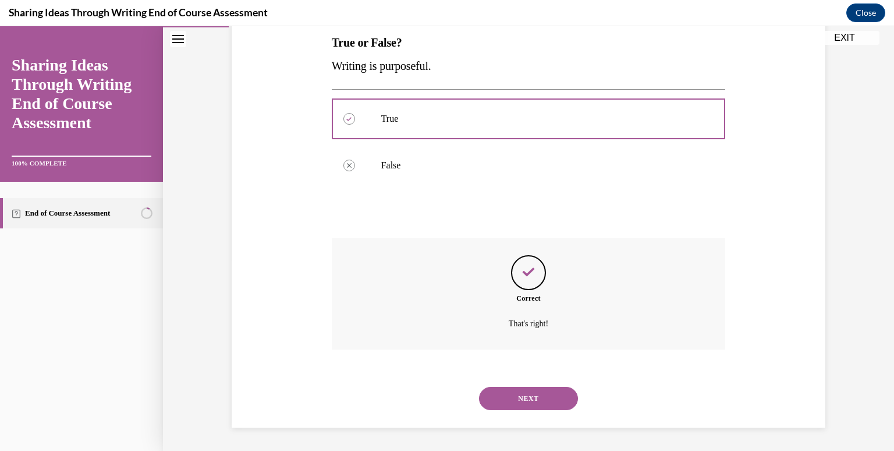
click at [529, 401] on button "NEXT" at bounding box center [528, 398] width 99 height 23
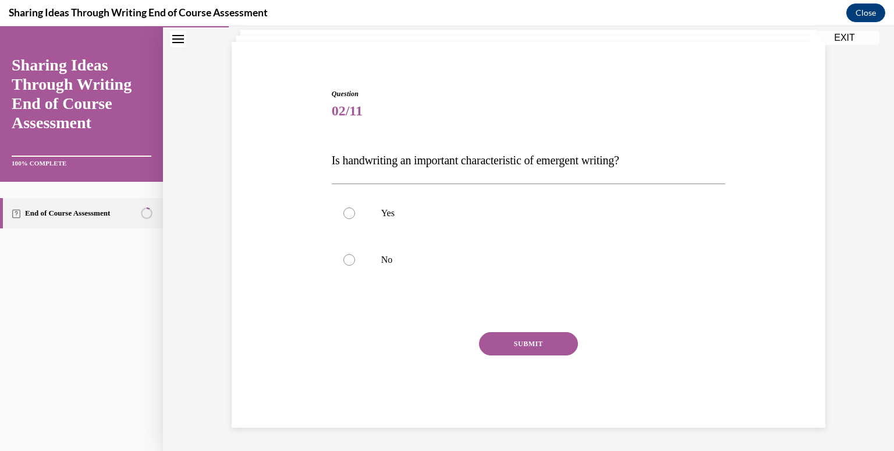
scroll to position [73, 0]
click at [344, 260] on div at bounding box center [350, 260] width 12 height 12
click at [344, 260] on input "No" at bounding box center [350, 260] width 12 height 12
radio input "true"
click at [488, 337] on button "SUBMIT" at bounding box center [528, 343] width 99 height 23
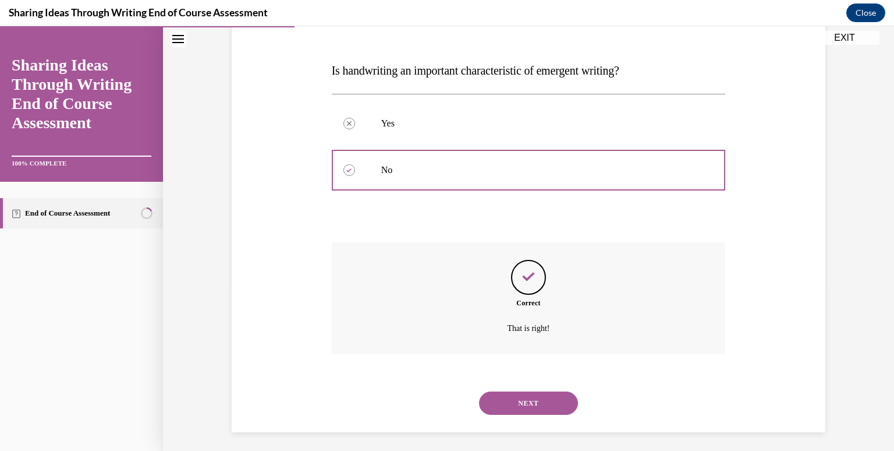
scroll to position [168, 0]
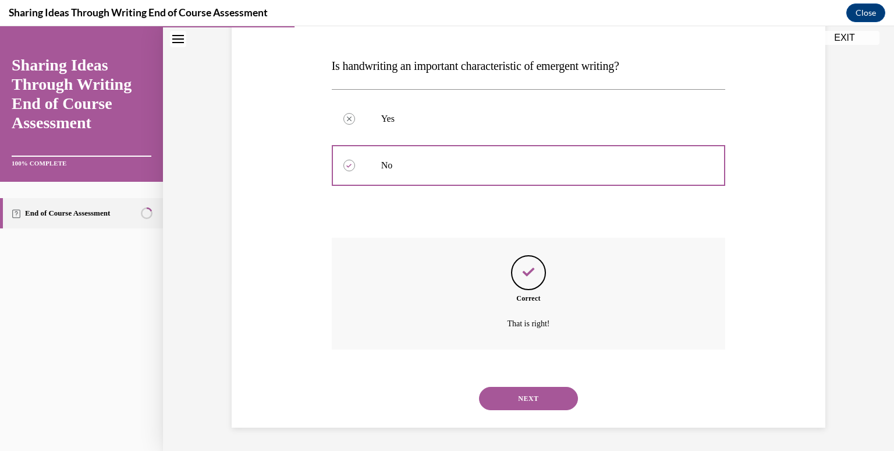
click at [526, 382] on div "NEXT" at bounding box center [529, 398] width 394 height 47
click at [528, 388] on button "NEXT" at bounding box center [528, 398] width 99 height 23
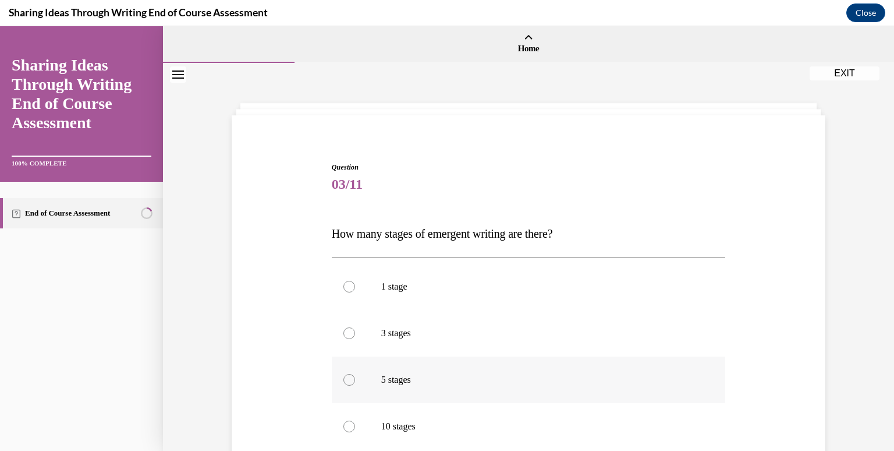
click at [346, 383] on div at bounding box center [350, 380] width 12 height 12
click at [346, 383] on input "5 stages" at bounding box center [350, 380] width 12 height 12
radio input "true"
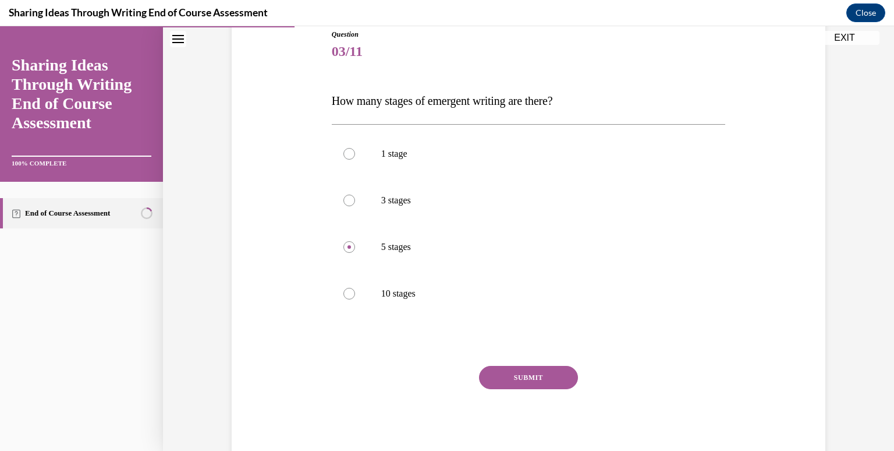
scroll to position [167, 0]
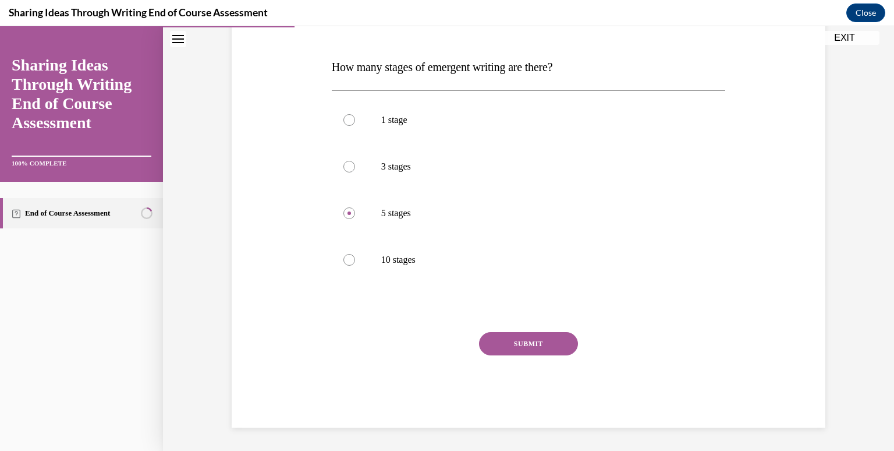
click at [544, 338] on button "SUBMIT" at bounding box center [528, 343] width 99 height 23
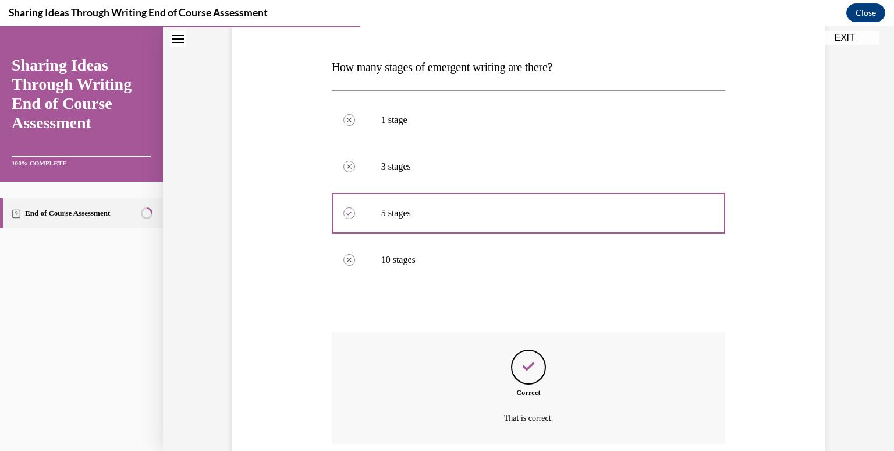
scroll to position [261, 0]
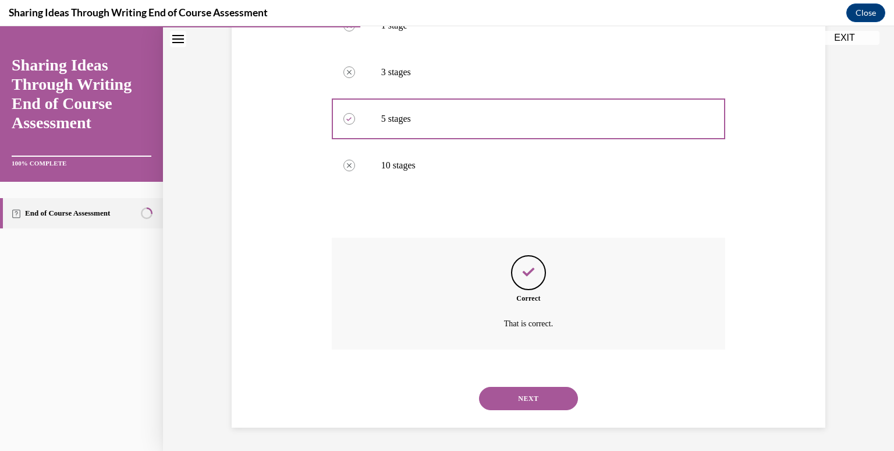
click at [524, 398] on button "NEXT" at bounding box center [528, 398] width 99 height 23
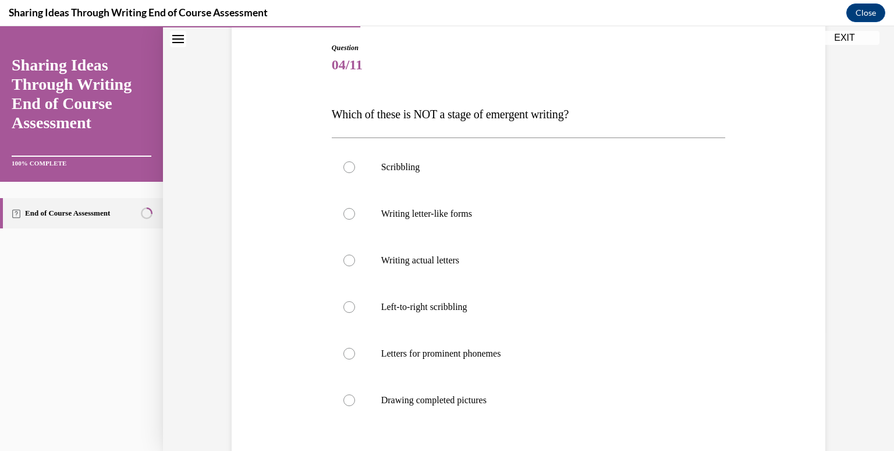
scroll to position [139, 0]
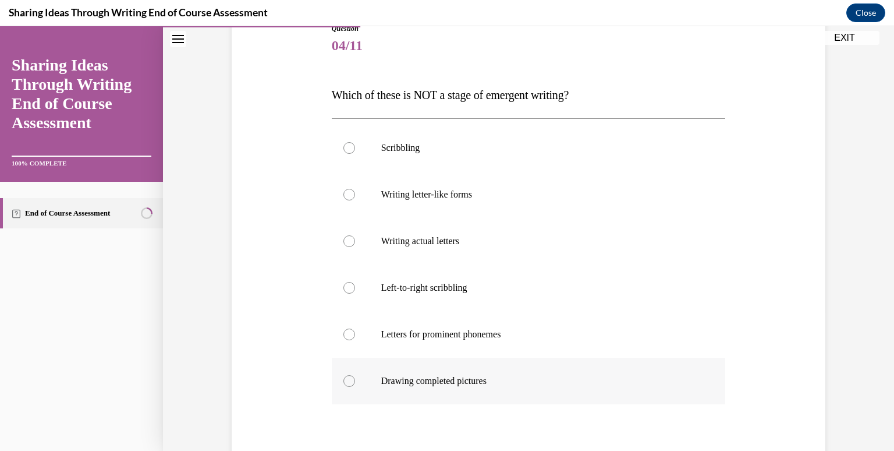
click at [347, 380] on div at bounding box center [350, 381] width 12 height 12
click at [347, 380] on input "Drawing completed pictures" at bounding box center [350, 381] width 12 height 12
radio input "true"
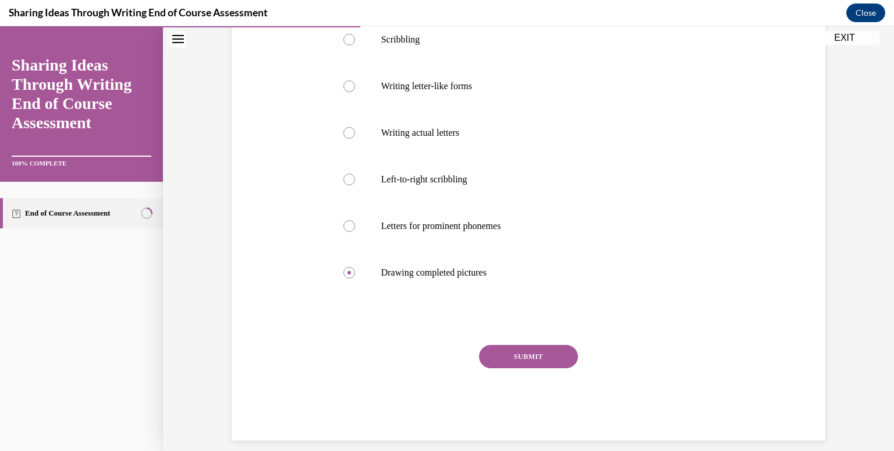
scroll to position [260, 0]
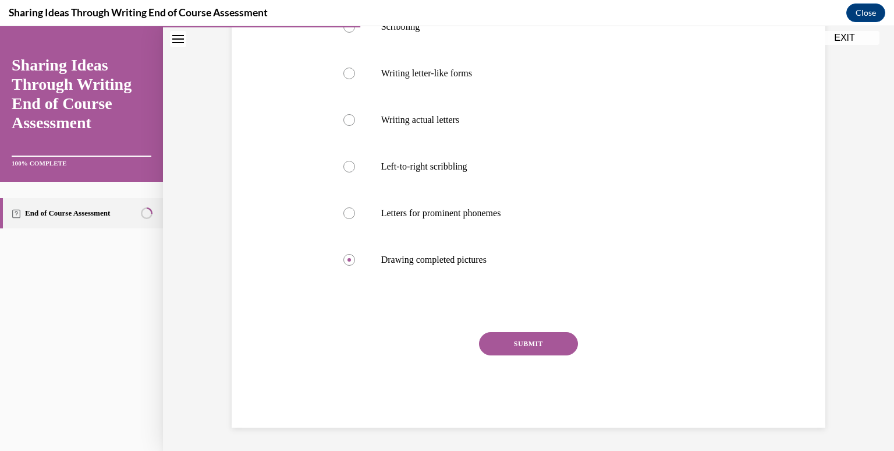
click at [509, 352] on button "SUBMIT" at bounding box center [528, 343] width 99 height 23
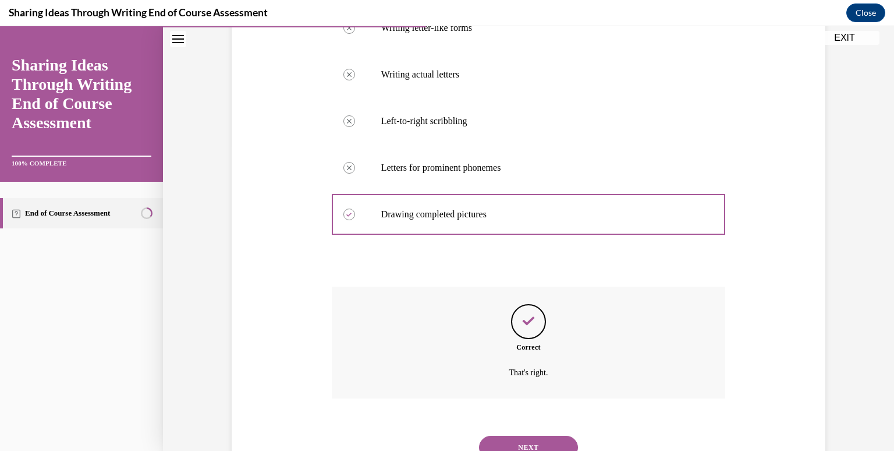
scroll to position [354, 0]
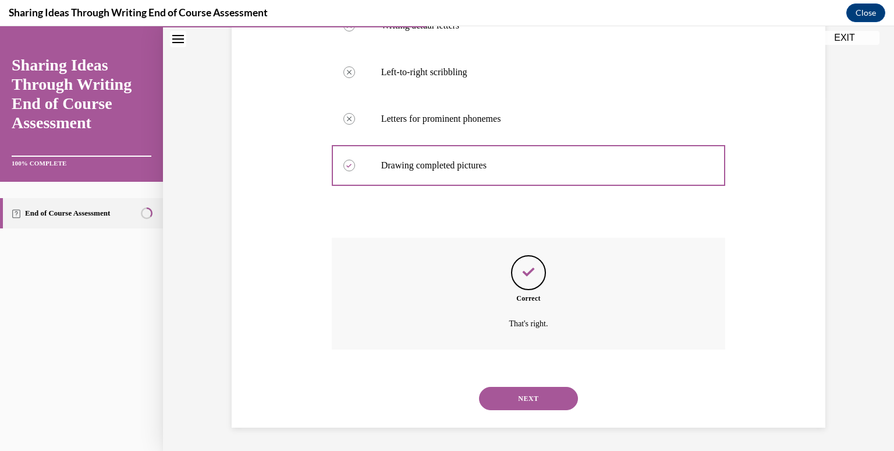
click at [524, 399] on button "NEXT" at bounding box center [528, 398] width 99 height 23
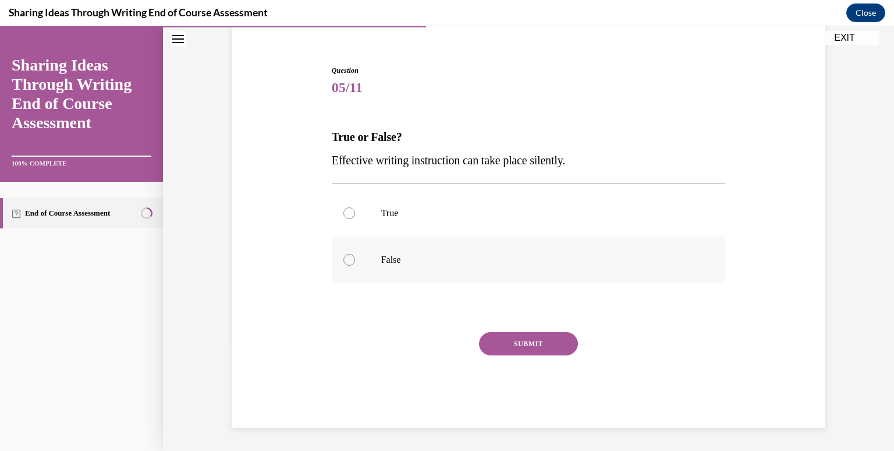
drag, startPoint x: 347, startPoint y: 263, endPoint x: 341, endPoint y: 261, distance: 5.9
click at [344, 261] on div at bounding box center [350, 260] width 12 height 12
click at [344, 261] on input "False" at bounding box center [350, 260] width 12 height 12
radio input "true"
click at [545, 348] on button "SUBMIT" at bounding box center [528, 343] width 99 height 23
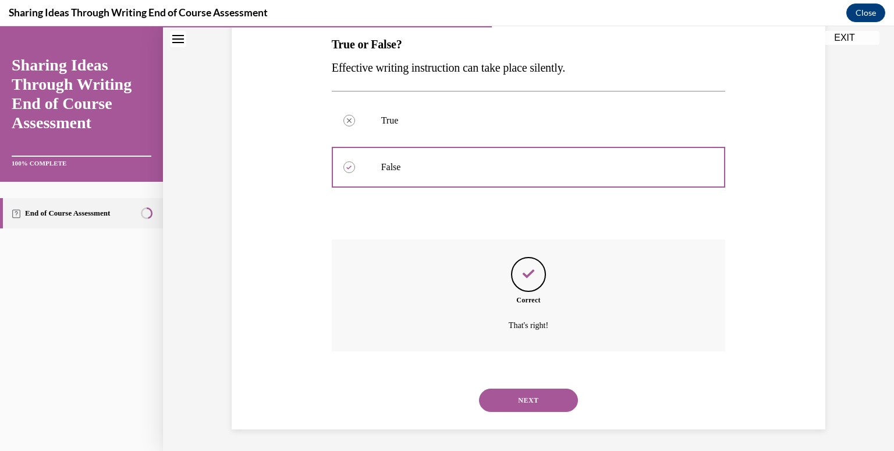
scroll to position [191, 0]
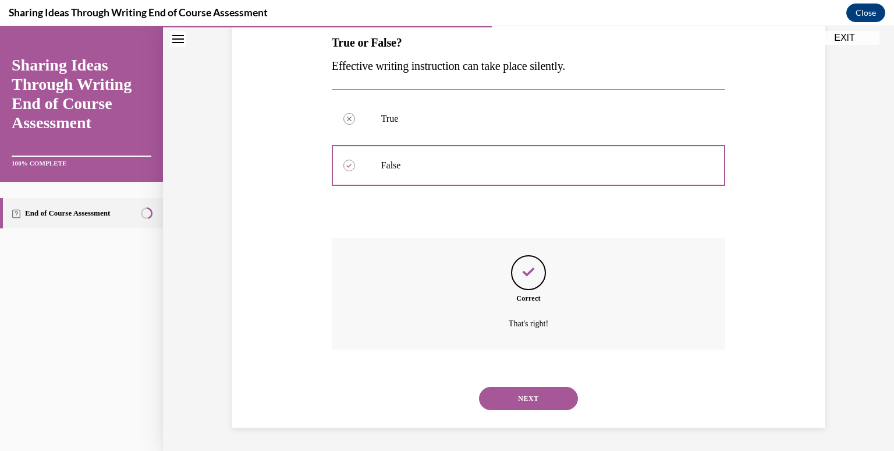
click at [519, 395] on button "NEXT" at bounding box center [528, 398] width 99 height 23
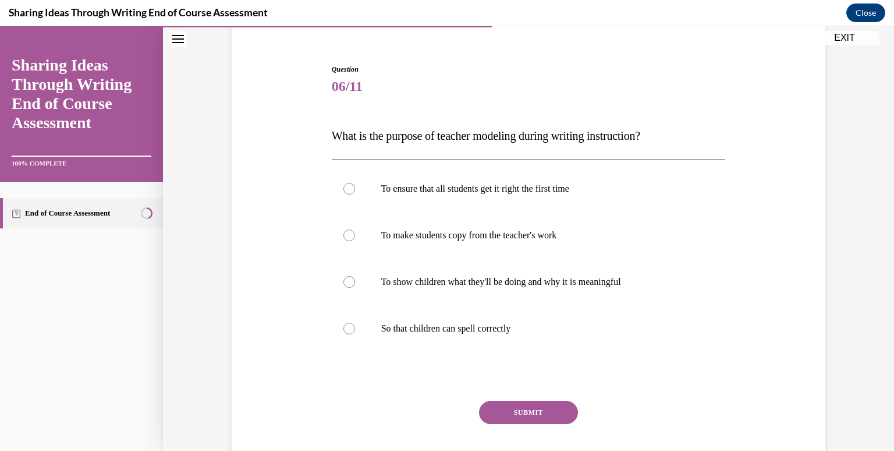
scroll to position [104, 0]
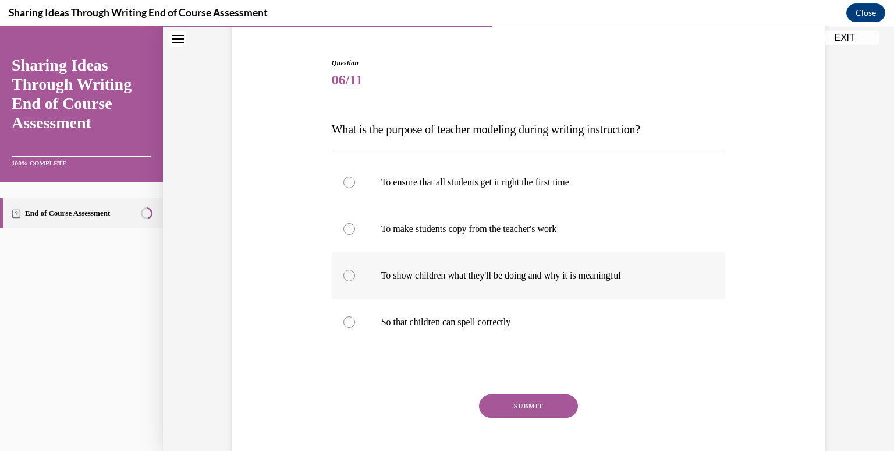
click at [349, 276] on div at bounding box center [350, 276] width 12 height 12
click at [349, 276] on input "To show children what they'll be doing and why it is meaningful" at bounding box center [350, 276] width 12 height 12
radio input "true"
click at [525, 402] on button "SUBMIT" at bounding box center [528, 405] width 99 height 23
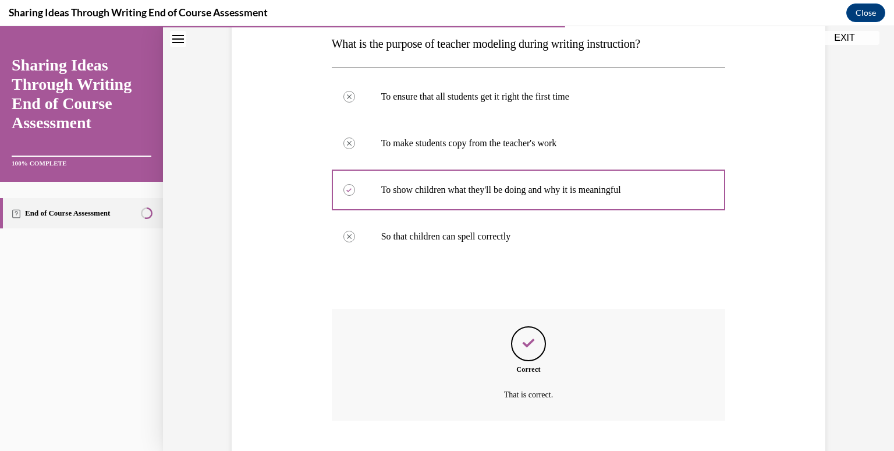
scroll to position [261, 0]
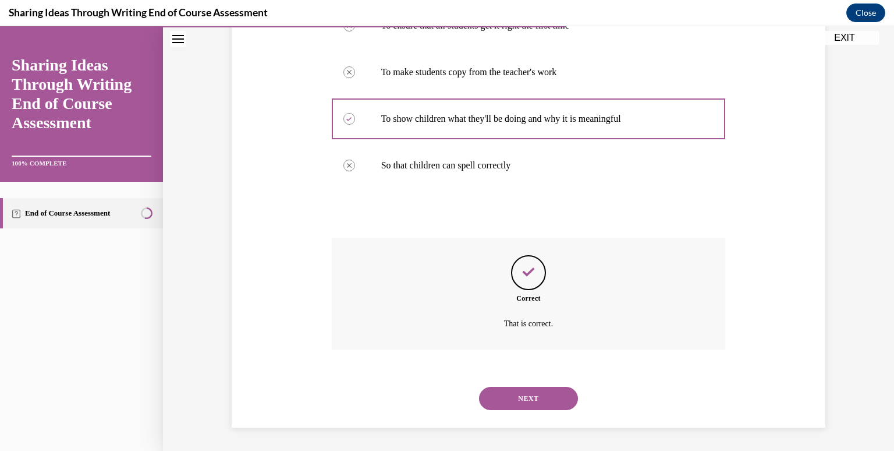
click at [491, 429] on div "Question 06/11 What is the purpose of teacher modeling during writing instructi…" at bounding box center [528, 126] width 731 height 649
click at [535, 389] on button "NEXT" at bounding box center [528, 398] width 99 height 23
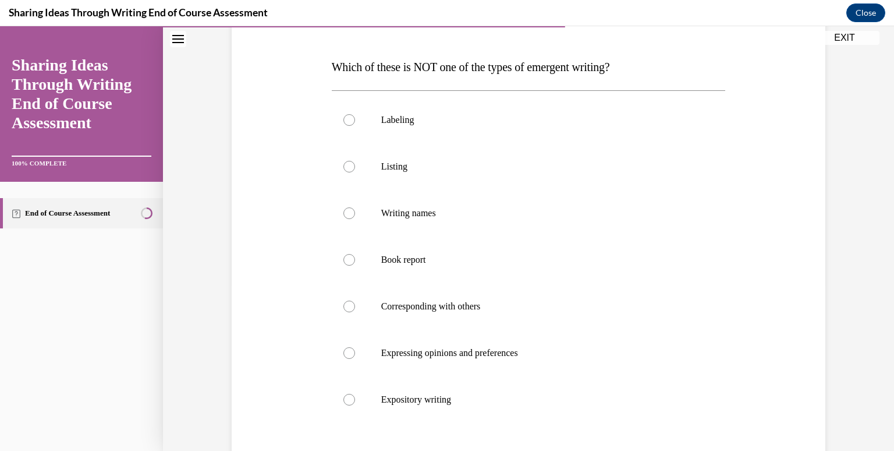
scroll to position [175, 0]
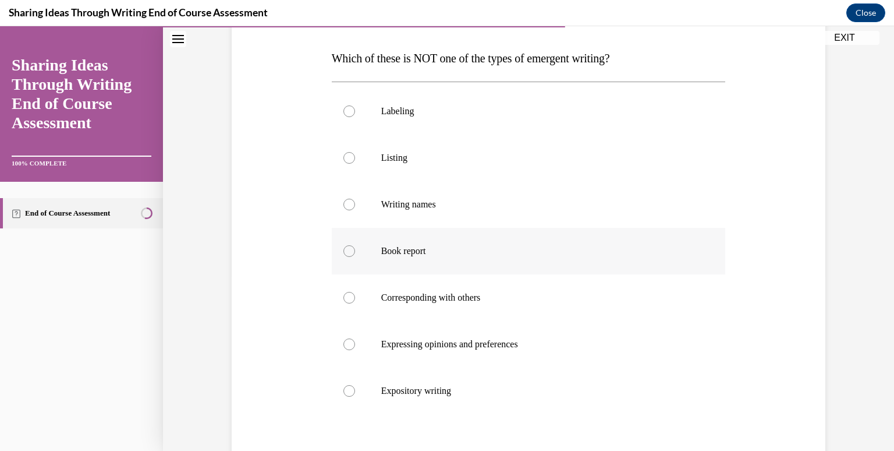
click at [347, 254] on div at bounding box center [350, 251] width 12 height 12
click at [347, 254] on input "Book report" at bounding box center [350, 251] width 12 height 12
radio input "true"
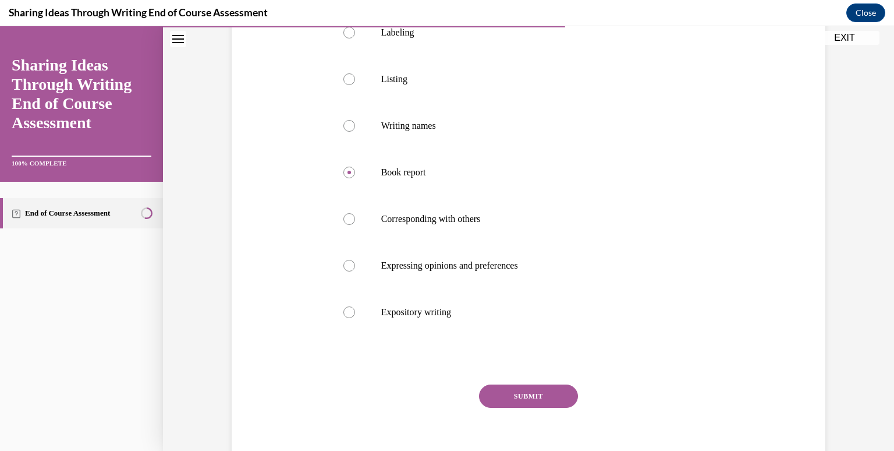
scroll to position [254, 0]
click at [552, 394] on button "SUBMIT" at bounding box center [528, 395] width 99 height 23
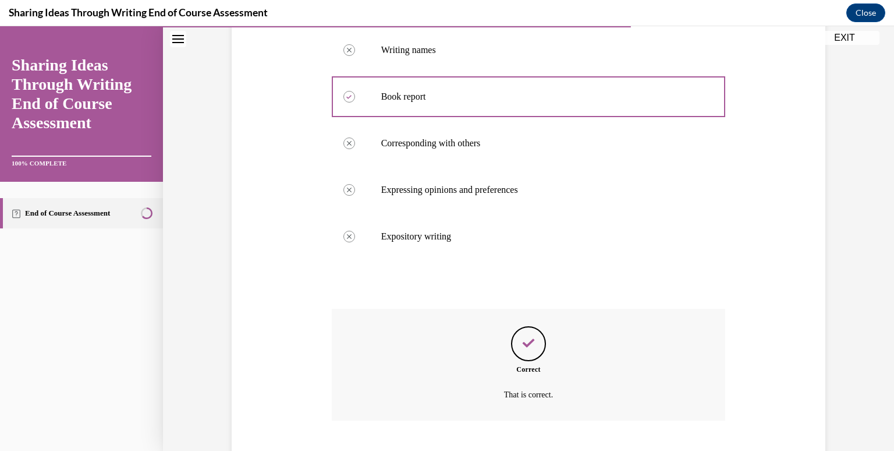
scroll to position [401, 0]
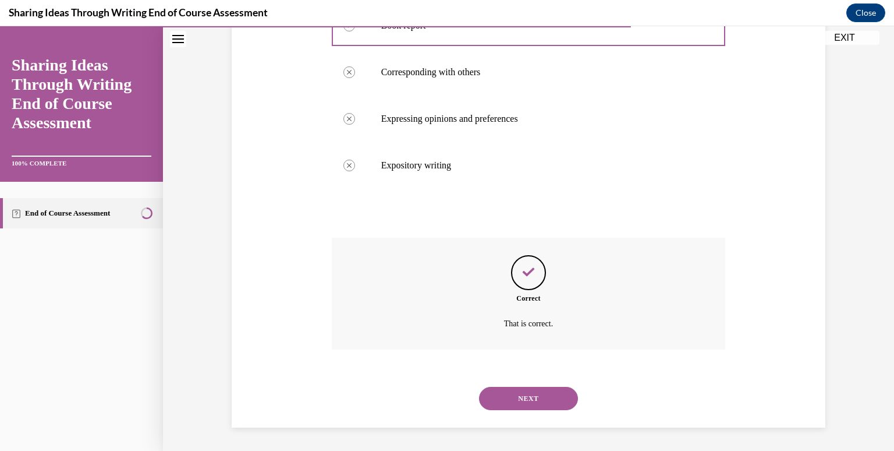
click at [531, 388] on button "NEXT" at bounding box center [528, 398] width 99 height 23
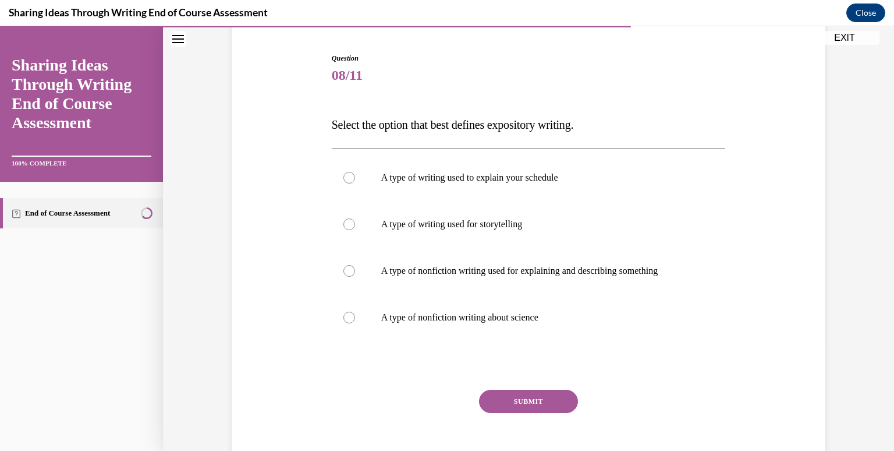
scroll to position [117, 0]
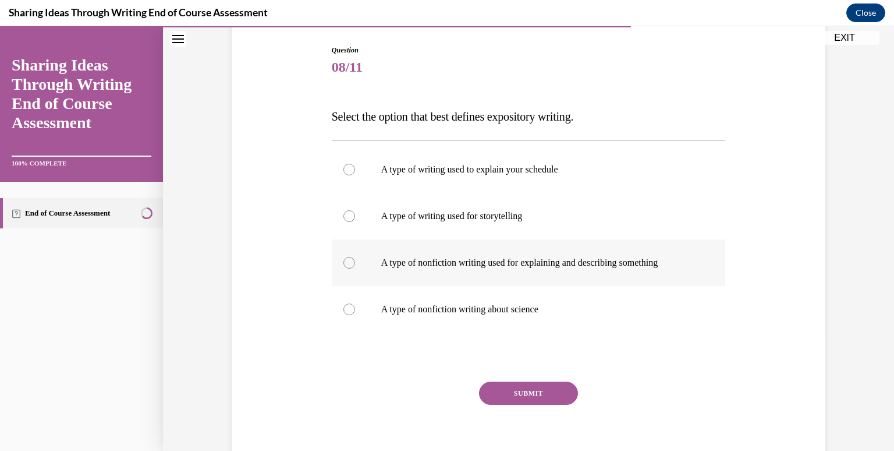
click at [348, 267] on label "A type of nonfiction writing used for explaining and describing something" at bounding box center [529, 262] width 394 height 47
click at [348, 267] on input "A type of nonfiction writing used for explaining and describing something" at bounding box center [350, 263] width 12 height 12
radio input "true"
click at [547, 387] on button "SUBMIT" at bounding box center [528, 392] width 99 height 23
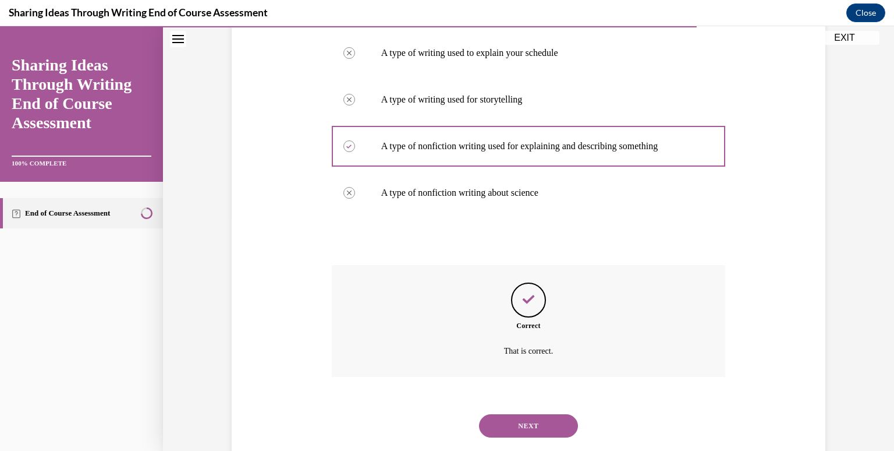
scroll to position [261, 0]
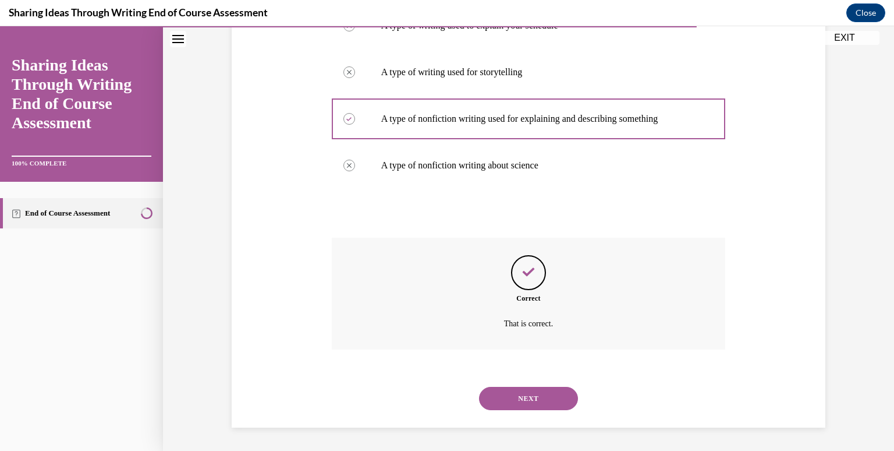
click at [524, 395] on button "NEXT" at bounding box center [528, 398] width 99 height 23
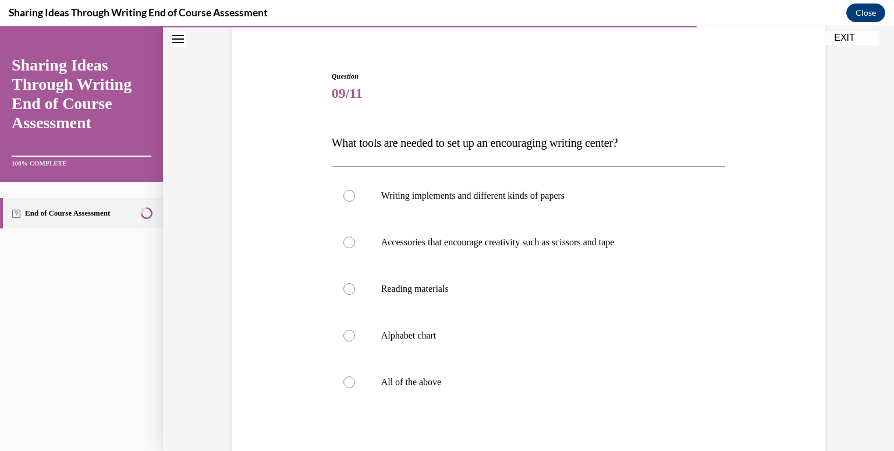
scroll to position [100, 0]
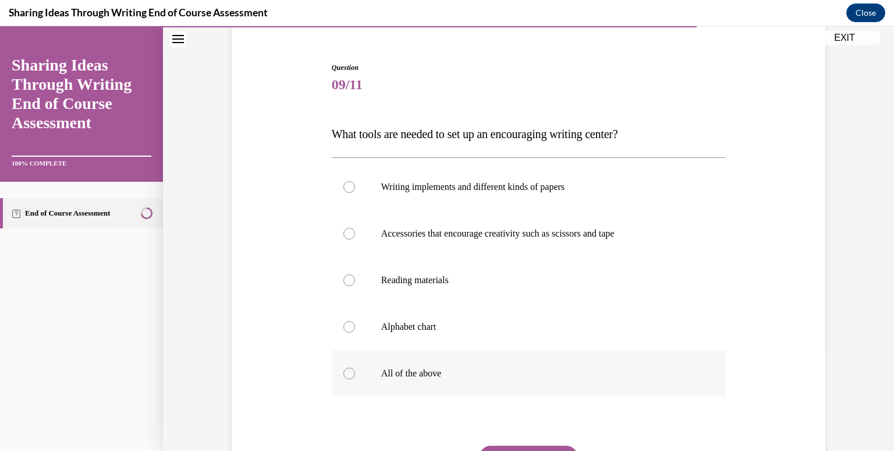
click at [345, 376] on div at bounding box center [350, 373] width 12 height 12
click at [345, 376] on input "All of the above" at bounding box center [350, 373] width 12 height 12
radio input "true"
click at [512, 447] on button "SUBMIT" at bounding box center [528, 456] width 99 height 23
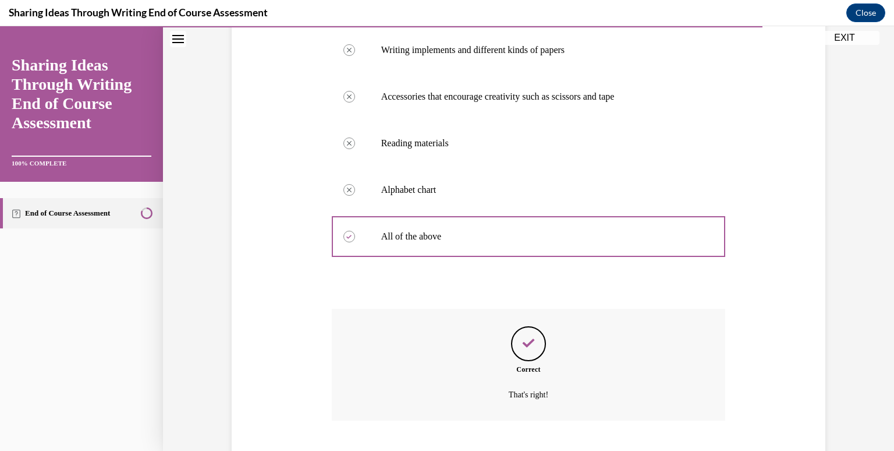
scroll to position [307, 0]
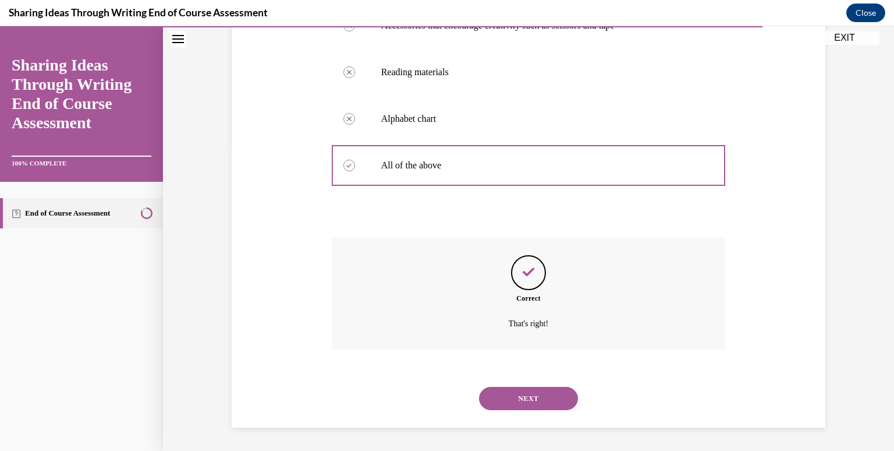
click at [512, 396] on button "NEXT" at bounding box center [528, 398] width 99 height 23
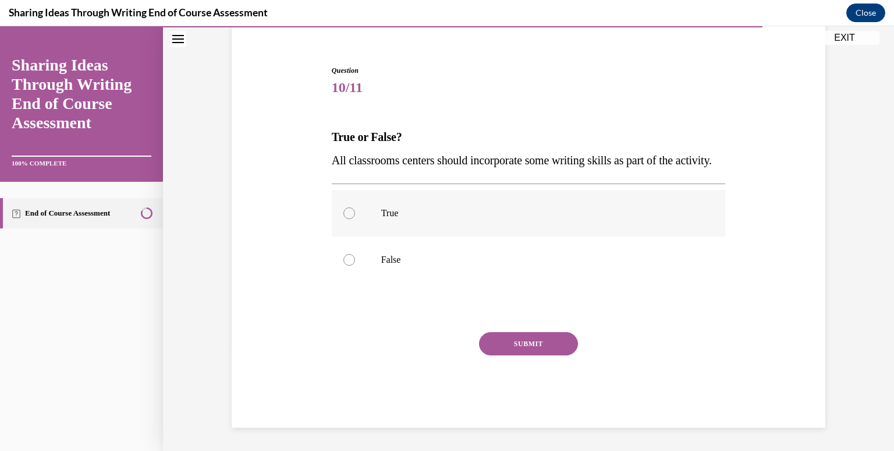
click at [344, 214] on div at bounding box center [350, 213] width 12 height 12
click at [344, 214] on input "True" at bounding box center [350, 213] width 12 height 12
radio input "true"
click at [501, 343] on button "SUBMIT" at bounding box center [528, 343] width 99 height 23
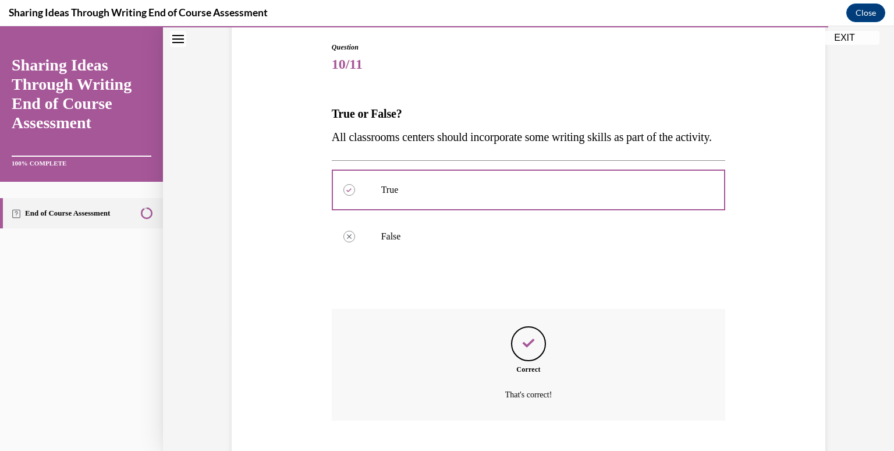
scroll to position [214, 0]
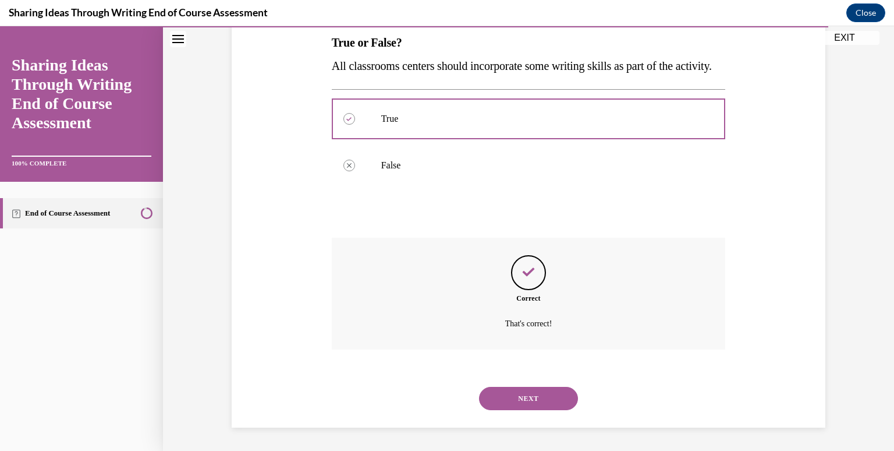
click at [506, 395] on button "NEXT" at bounding box center [528, 398] width 99 height 23
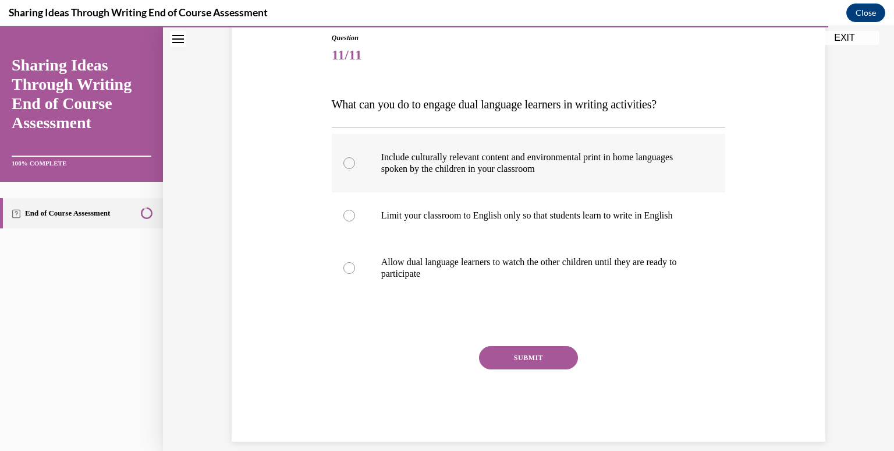
click at [344, 162] on div at bounding box center [350, 163] width 12 height 12
click at [344, 162] on input "Include culturally relevant content and environmental print in home languages s…" at bounding box center [350, 163] width 12 height 12
radio input "true"
click at [538, 347] on button "SUBMIT" at bounding box center [528, 357] width 99 height 23
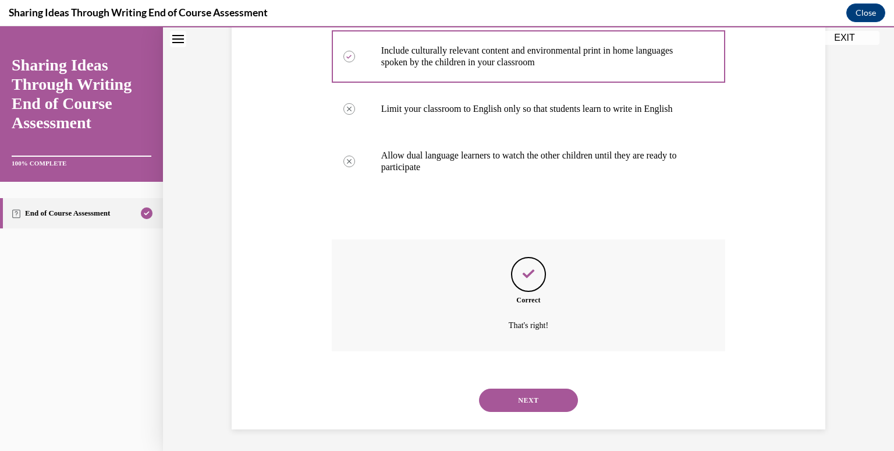
scroll to position [238, 0]
click at [529, 394] on button "NEXT" at bounding box center [528, 398] width 99 height 23
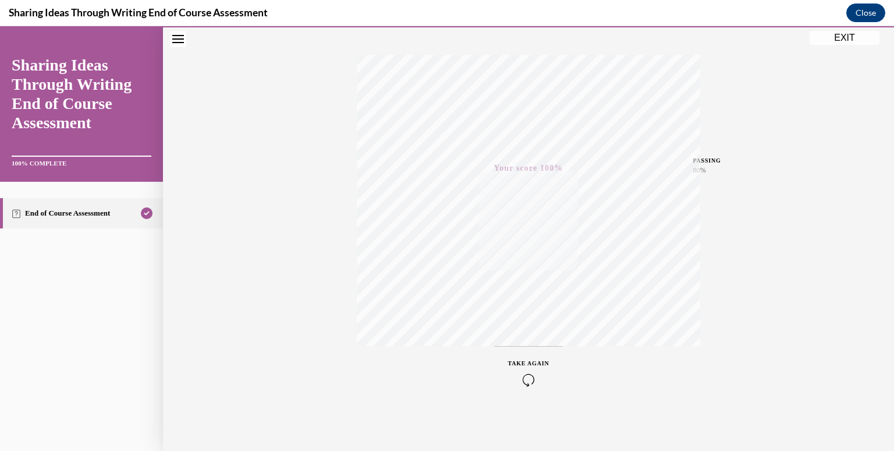
scroll to position [172, 0]
click at [829, 36] on button "EXIT" at bounding box center [845, 38] width 70 height 14
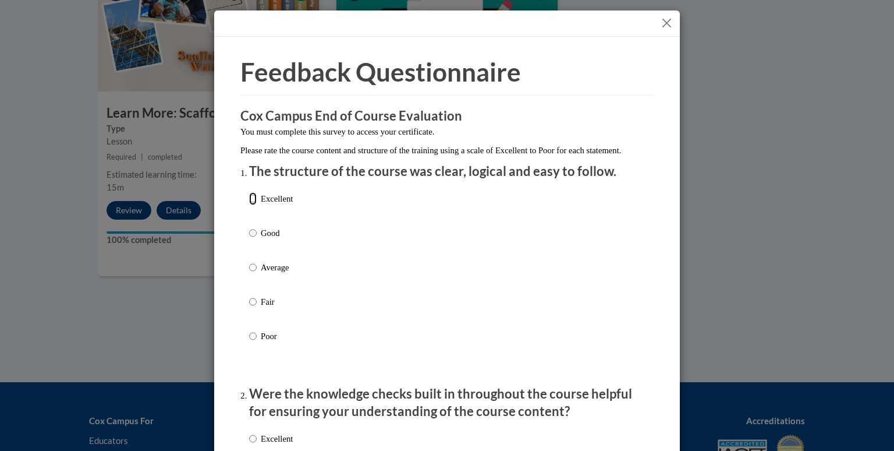
click at [249, 205] on input "Excellent" at bounding box center [253, 198] width 8 height 13
radio input "true"
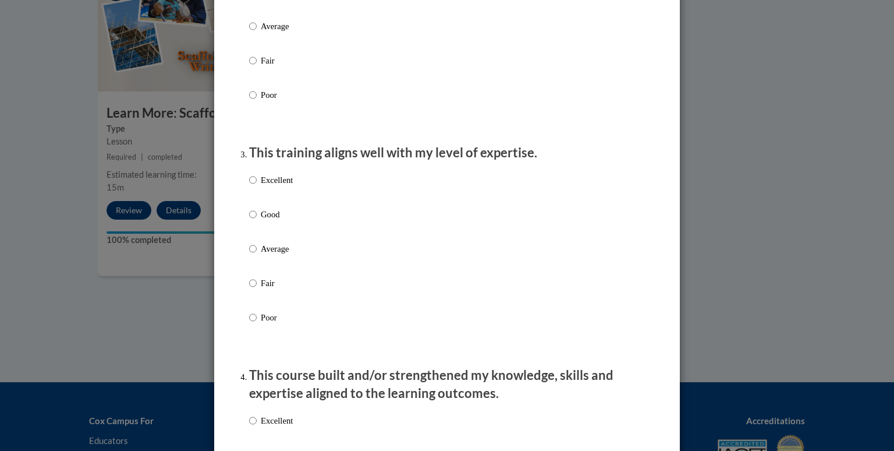
scroll to position [510, 0]
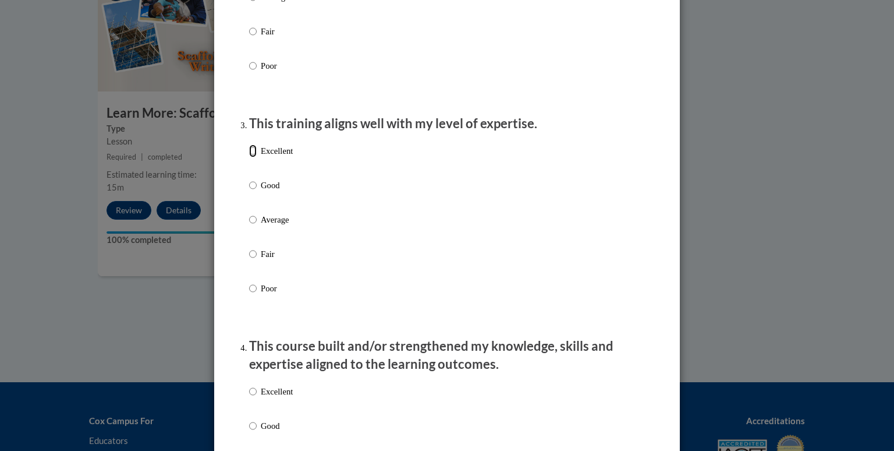
click at [249, 157] on input "Excellent" at bounding box center [253, 150] width 8 height 13
radio input "true"
click at [253, 403] on label "Excellent" at bounding box center [271, 400] width 44 height 31
click at [253, 398] on input "Excellent" at bounding box center [253, 391] width 8 height 13
radio input "true"
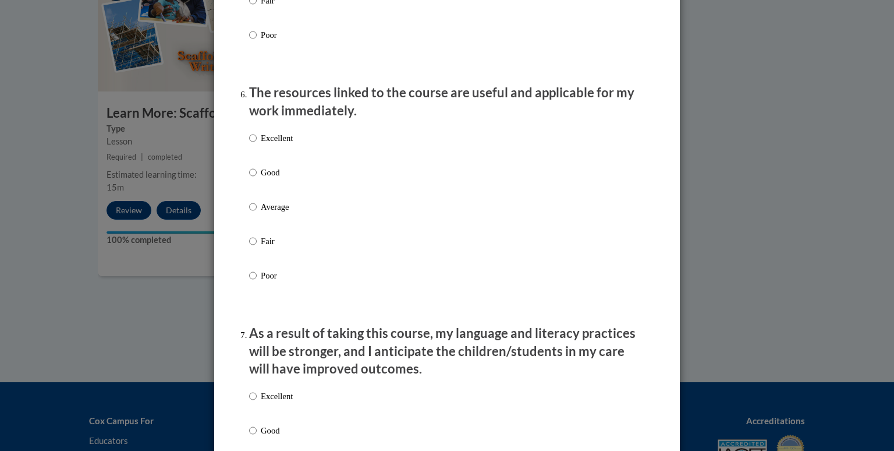
scroll to position [1257, 0]
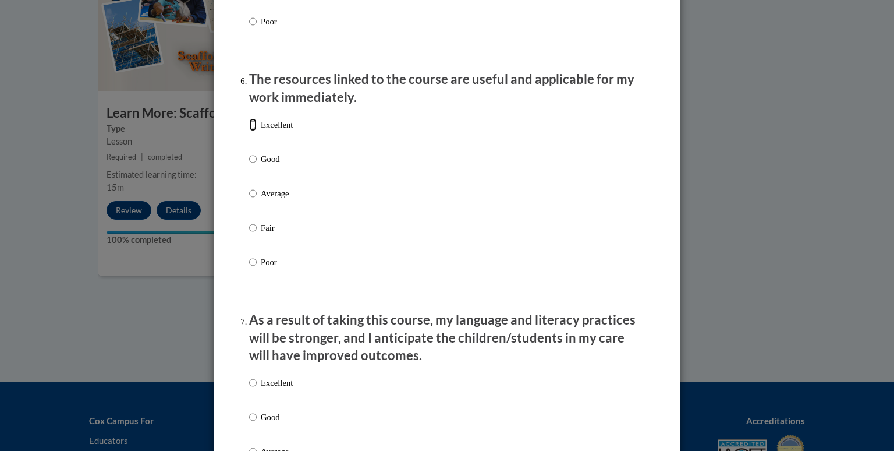
click at [250, 131] on input "Excellent" at bounding box center [253, 124] width 8 height 13
radio input "true"
click at [249, 381] on li "As a result of taking this course, my language and literacy practices will be s…" at bounding box center [447, 435] width 396 height 249
click at [252, 382] on li "As a result of taking this course, my language and literacy practices will be s…" at bounding box center [447, 435] width 396 height 249
click at [250, 389] on input "Excellent" at bounding box center [253, 382] width 8 height 13
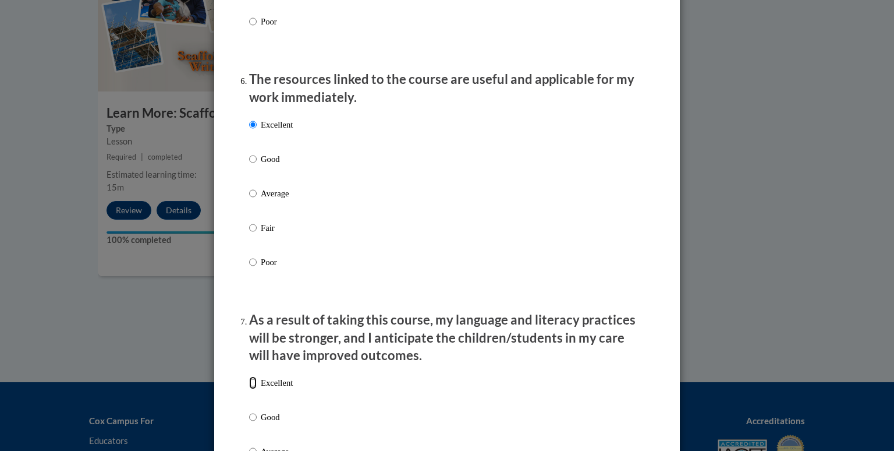
radio input "true"
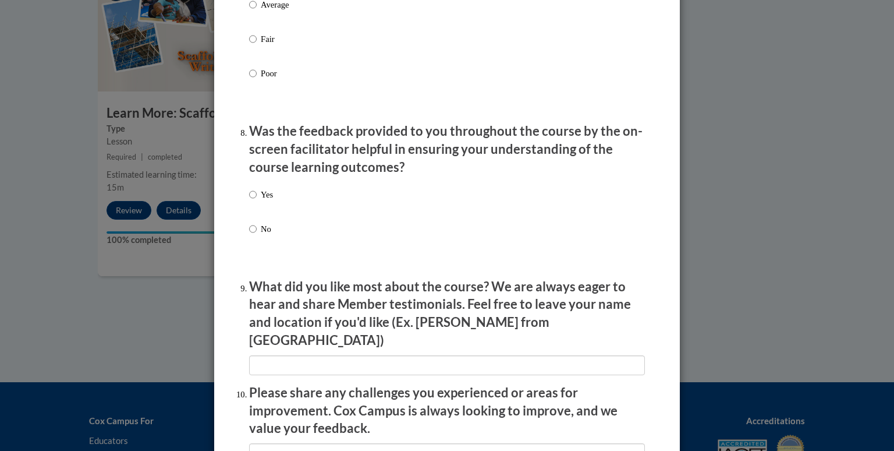
scroll to position [1714, 0]
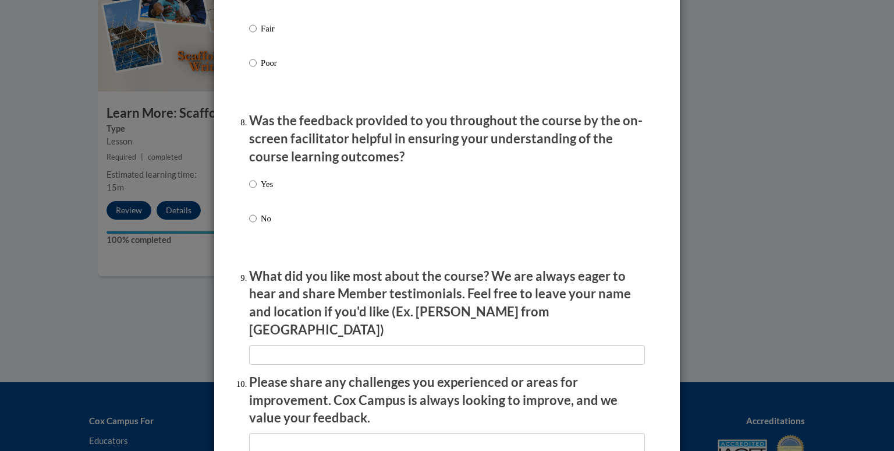
click at [254, 206] on label "Yes" at bounding box center [261, 193] width 24 height 31
click at [254, 190] on input "Yes" at bounding box center [253, 184] width 8 height 13
radio input "true"
click at [252, 200] on label "Yes" at bounding box center [261, 193] width 24 height 31
click at [252, 190] on input "Yes" at bounding box center [253, 184] width 8 height 13
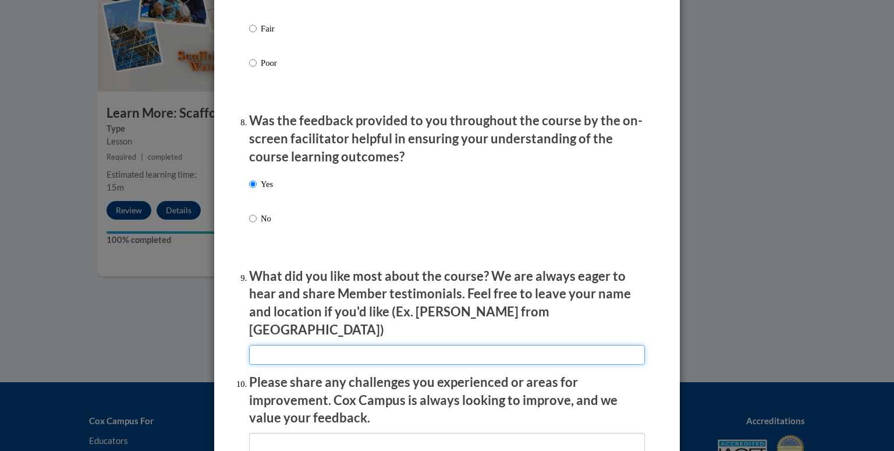
click at [296, 350] on input "textbox" at bounding box center [447, 355] width 396 height 20
type input "styles of writing"
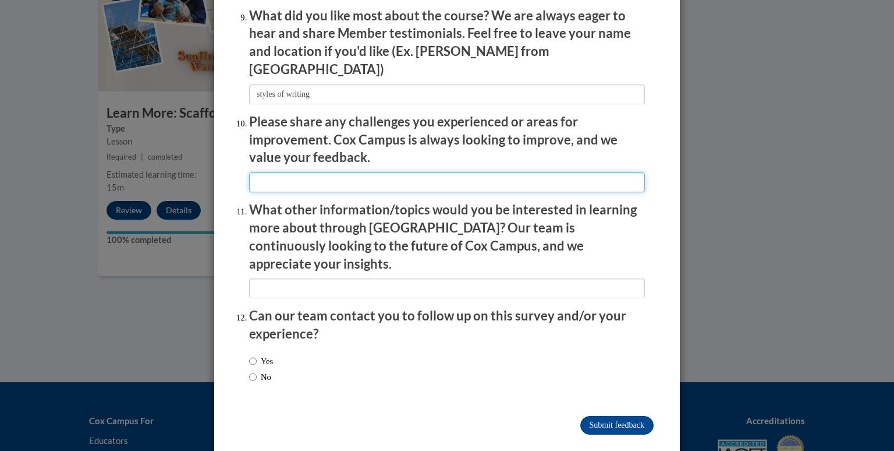
click at [396, 183] on input "textbox" at bounding box center [447, 182] width 396 height 20
type input "none"
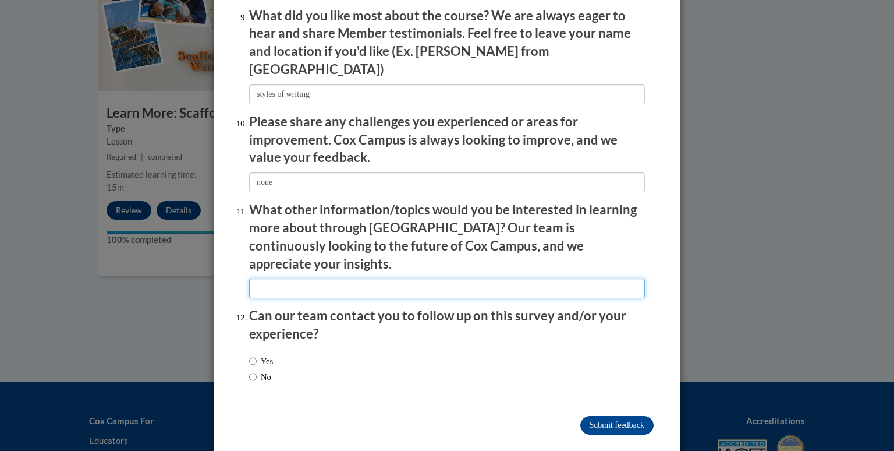
click at [268, 278] on input "textbox" at bounding box center [447, 288] width 396 height 20
type input "none"
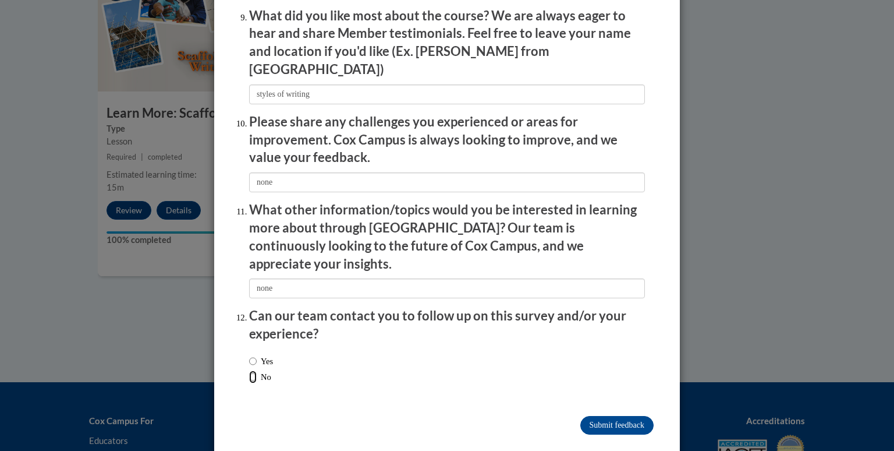
click at [249, 370] on input "No" at bounding box center [253, 376] width 8 height 13
radio input "true"
click at [604, 416] on input "Submit feedback" at bounding box center [617, 425] width 73 height 19
